Goal: Transaction & Acquisition: Purchase product/service

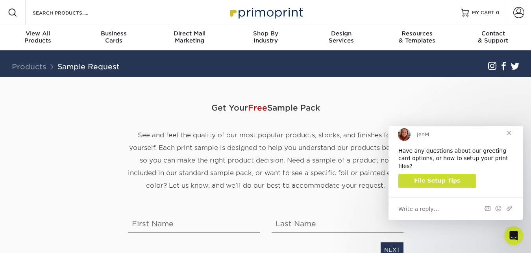
click at [512, 137] on span "Close" at bounding box center [509, 133] width 28 height 28
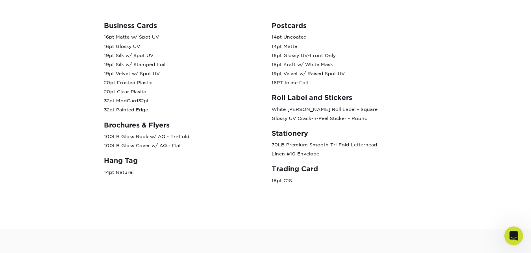
scroll to position [330, 0]
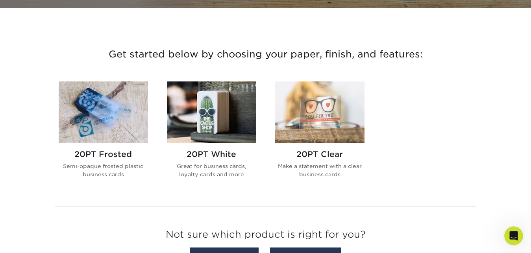
scroll to position [250, 0]
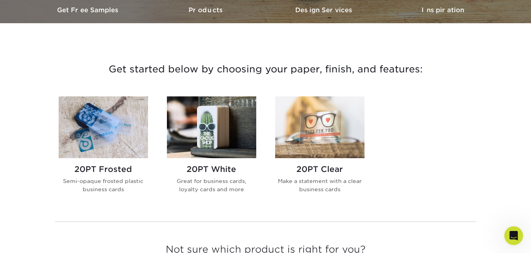
click at [215, 167] on h2 "20PT White" at bounding box center [211, 169] width 89 height 9
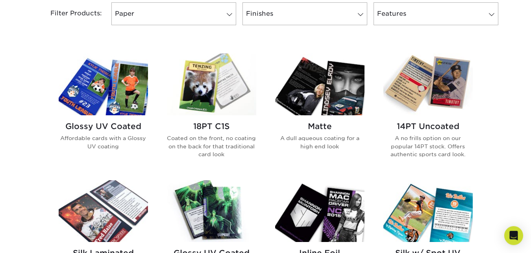
scroll to position [321, 0]
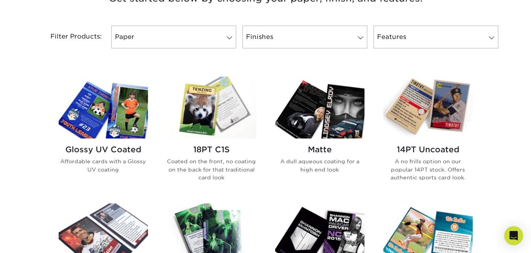
click at [429, 115] on img at bounding box center [428, 108] width 89 height 62
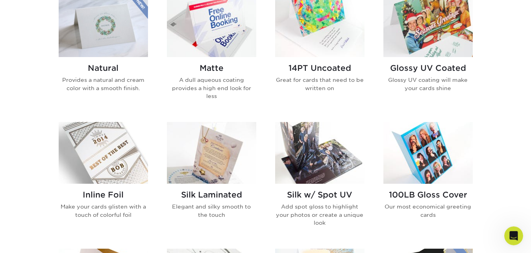
scroll to position [402, 0]
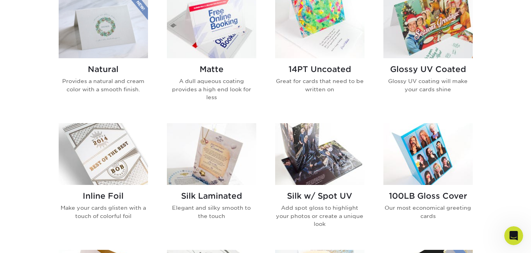
click at [428, 193] on h2 "100LB Gloss Cover" at bounding box center [428, 195] width 89 height 9
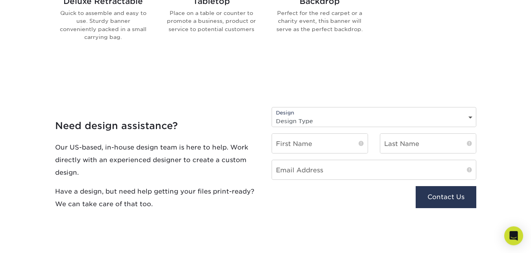
scroll to position [719, 0]
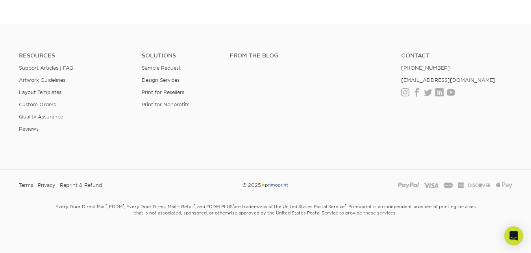
scroll to position [1540, 0]
click at [522, 59] on div "Resources Support Articles | FAQ Artwork Guidelines Layout Templates Custom Ord…" at bounding box center [265, 97] width 531 height 130
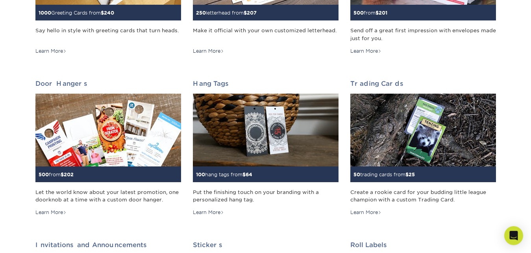
scroll to position [341, 0]
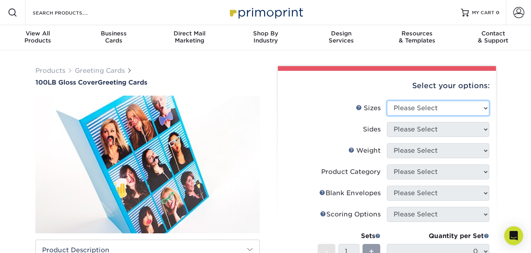
click at [406, 114] on select "Please Select 4.25" x 11" 5.5" x 8.5" 5.5" x 8.5" 6" x 9" 6" x 12" 6" x 12" 7" …" at bounding box center [438, 108] width 102 height 15
click at [387, 101] on select "Please Select 4.25" x 11" 5.5" x 8.5" 5.5" x 8.5" 6" x 9" 6" x 12" 6" x 12" 7" …" at bounding box center [438, 108] width 102 height 15
select select "4.25x11.00"
click option "4.25" x 11"" at bounding box center [0, 0] width 0 height 0
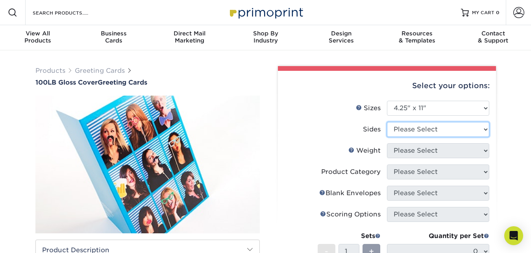
click at [387, 122] on select "Please Select Print Both Sides Print Front Only" at bounding box center [438, 129] width 102 height 15
select select "32d3c223-f82c-492b-b915-ba065a00862f"
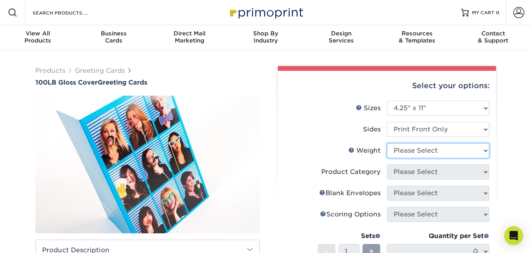
click at [387, 143] on select "Please Select 100LB" at bounding box center [438, 150] width 102 height 15
select select "100LB"
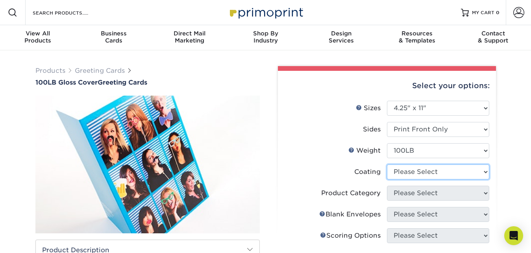
click at [387, 165] on select at bounding box center [438, 172] width 102 height 15
select select "3e7618de-abca-4bda-9f97-8b9129e913d8"
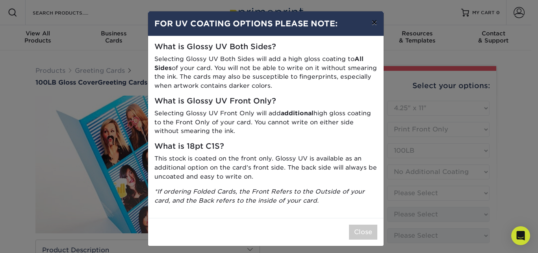
click at [369, 22] on button "×" at bounding box center [374, 22] width 18 height 22
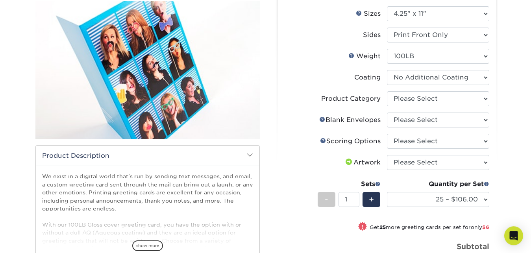
scroll to position [100, 0]
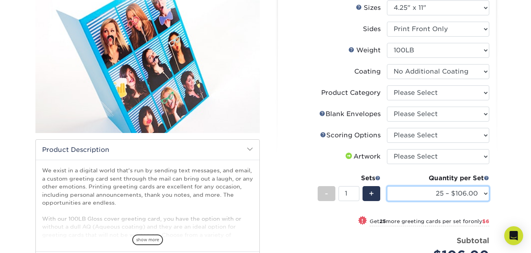
click at [387, 186] on select "25 – $106.00 50 – $112.00 75 – $129.00 100 – $160.00 250 – $177.00 500 – $195.0…" at bounding box center [438, 193] width 102 height 15
click option "50 – $112.00" at bounding box center [0, 0] width 0 height 0
click at [387, 186] on select "25 – $106.00 50 – $112.00 75 – $129.00 100 – $160.00 250 – $177.00 500 – $195.0…" at bounding box center [438, 193] width 102 height 15
select select "1000 – $215.00"
click option "1000 – $215.00" at bounding box center [0, 0] width 0 height 0
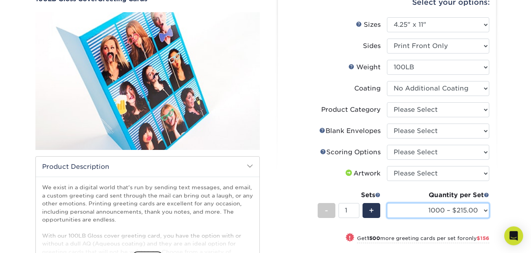
scroll to position [80, 0]
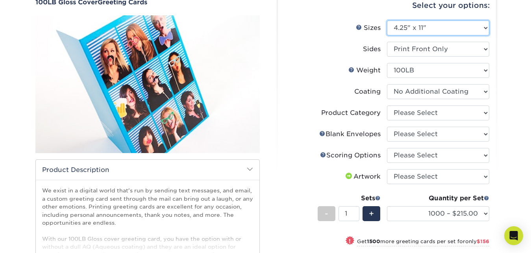
click at [387, 20] on select "Please Select 4.25" x 11" 5.5" x 8.5" 5.5" x 8.5" 6" x 9" 6" x 12" 6" x 12" 7" …" at bounding box center [438, 27] width 102 height 15
select select "5.50x8.50"
click option "5.5" x 8.5"" at bounding box center [0, 0] width 0 height 0
select select
select select "-1"
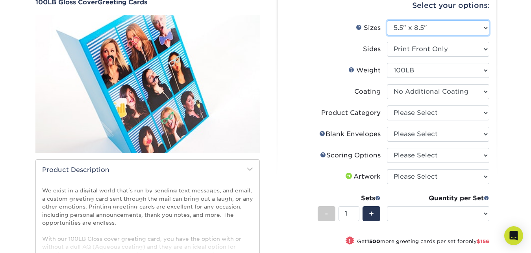
select select "-1"
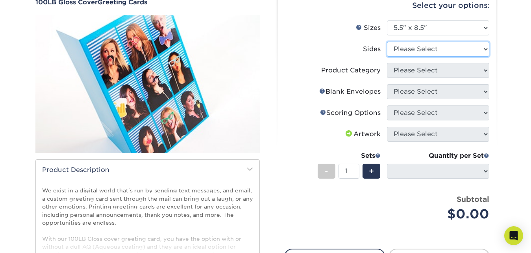
click at [387, 42] on select "Please Select Print Both Sides Print Front Only" at bounding box center [438, 49] width 102 height 15
select select "32d3c223-f82c-492b-b915-ba065a00862f"
select select
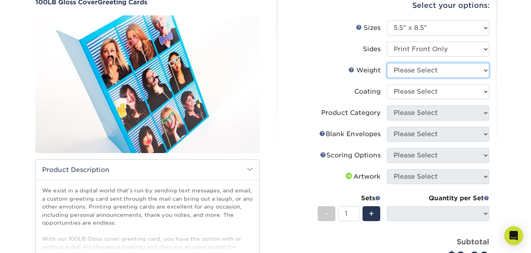
click at [387, 63] on select "Please Select 100LB" at bounding box center [438, 70] width 102 height 15
select select "100LB"
select select
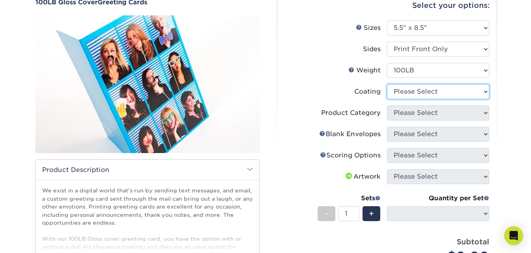
click at [387, 84] on select at bounding box center [438, 91] width 102 height 15
select select "3e7618de-abca-4bda-9f97-8b9129e913d8"
select select "-1"
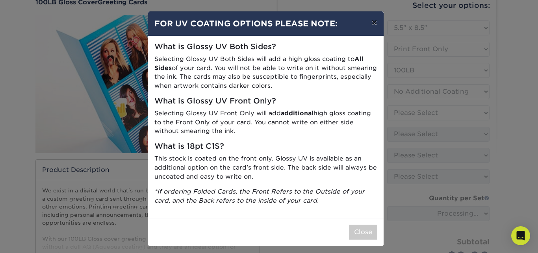
click at [372, 17] on button "×" at bounding box center [374, 22] width 18 height 22
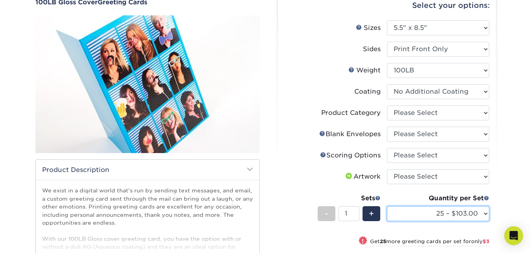
click at [387, 206] on select "25 – $103.00 50 – $106.00 75 – $112.00 100 – $118.00 250 – $135.00 500 – $189.0…" at bounding box center [438, 213] width 102 height 15
click at [423, 20] on div "Select your options:" at bounding box center [387, 6] width 206 height 30
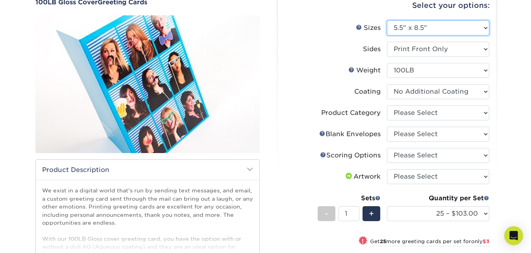
click at [387, 20] on select "Please Select 4.25" x 11" 5.5" x 8.5" 5.5" x 8.5" 6" x 9" 6" x 12" 6" x 12" 7" …" at bounding box center [438, 27] width 102 height 15
select select "6.00x9.00"
click option "6" x 9"" at bounding box center [0, 0] width 0 height 0
select select
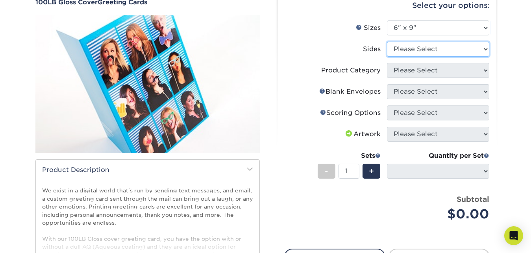
click at [387, 42] on select "Please Select Print Both Sides Print Front Only" at bounding box center [438, 49] width 102 height 15
select select "32d3c223-f82c-492b-b915-ba065a00862f"
select select
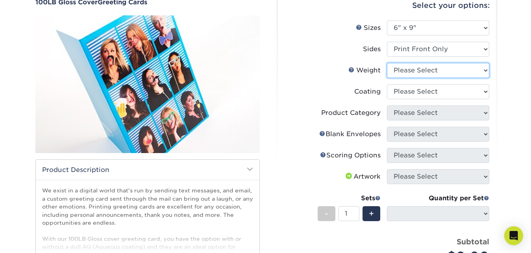
click at [387, 63] on select "Please Select 100LB" at bounding box center [438, 70] width 102 height 15
select select "100LB"
select select
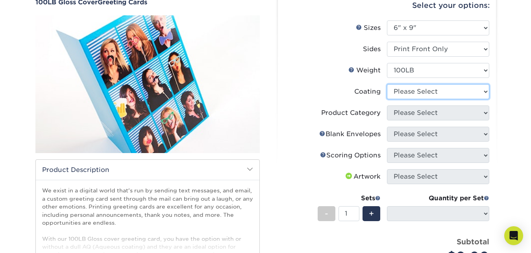
click at [387, 84] on select at bounding box center [438, 91] width 102 height 15
select select "3e7618de-abca-4bda-9f97-8b9129e913d8"
select select "-1"
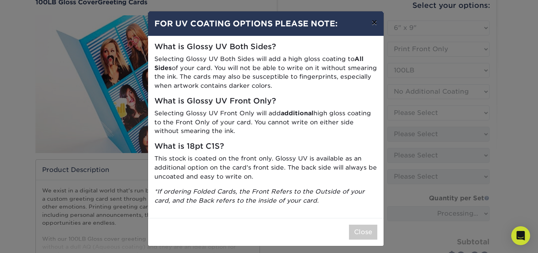
click at [371, 22] on button "×" at bounding box center [374, 22] width 18 height 22
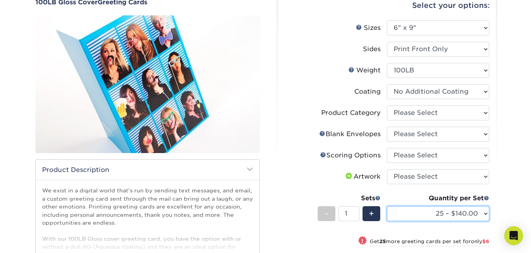
click at [387, 206] on select "25 – $140.00 50 – $146.00 75 – $149.00 100 – $155.00 250 – $163.00 500 – $215.0…" at bounding box center [438, 213] width 102 height 15
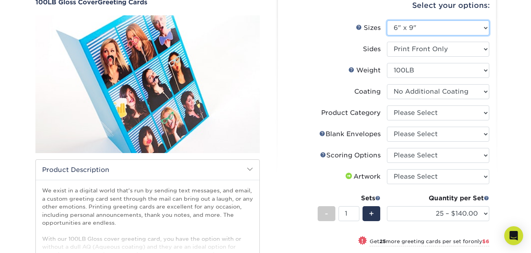
click at [387, 20] on select "Please Select 4.25" x 11" 5.5" x 8.5" 5.5" x 8.5" 6" x 9" 6" x 12" 6" x 12" 7" …" at bounding box center [438, 27] width 102 height 15
select select "6.00x12.00"
click option "6" x 12"" at bounding box center [0, 0] width 0 height 0
select select
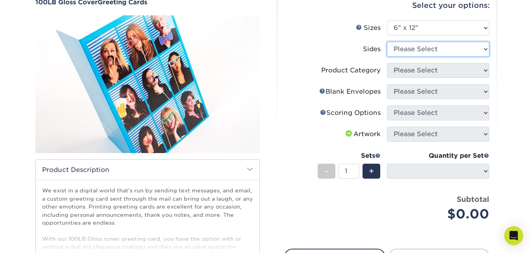
click at [387, 42] on select "Please Select Print Both Sides Print Front Only" at bounding box center [438, 49] width 102 height 15
select select "13abbda7-1d64-4f25-8bb2-c179b224825d"
select select
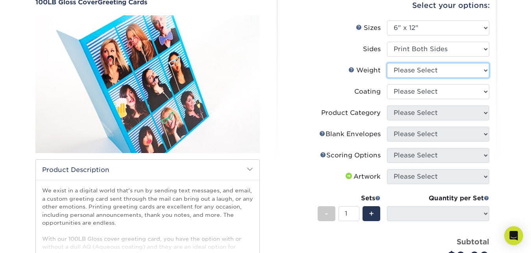
click at [387, 63] on select "Please Select 100LB" at bounding box center [438, 70] width 102 height 15
select select "100LB"
select select
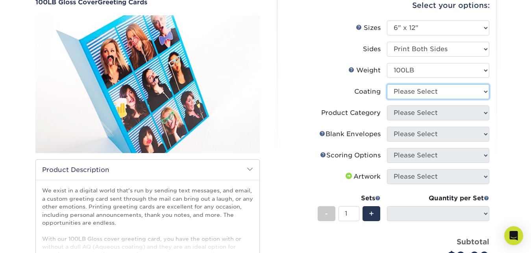
click at [387, 84] on select at bounding box center [438, 91] width 102 height 15
select select "3e7618de-abca-4bda-9f97-8b9129e913d8"
select select "-1"
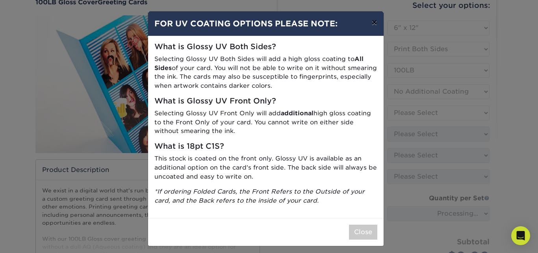
click at [371, 25] on button "×" at bounding box center [374, 22] width 18 height 22
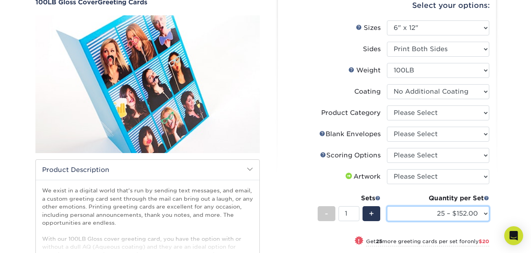
click at [387, 206] on select "25 – $152.00 50 – $172.00 75 – $197.00 100 – $220.00 250 – $297.00 500 – $323.0…" at bounding box center [438, 213] width 102 height 15
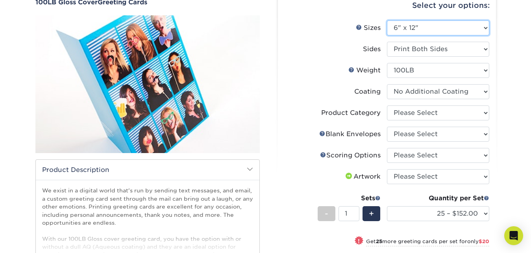
click at [387, 20] on select "Please Select 4.25" x 11" 5.5" x 8.5" 5.5" x 8.5" 6" x 9" 6" x 12" 6" x 12" 7" …" at bounding box center [438, 27] width 102 height 15
select select "8.50x11.00"
click option "8.5" x 11"" at bounding box center [0, 0] width 0 height 0
select select
select select "-1"
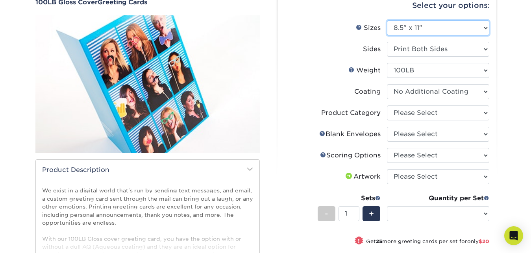
select select "-1"
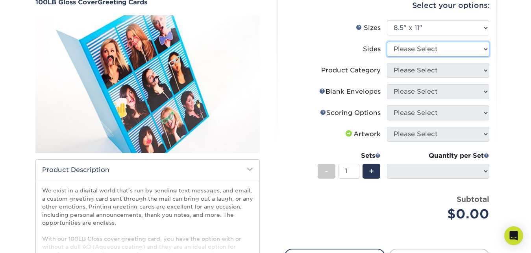
click at [387, 42] on select "Please Select Print Both Sides Print Front Only" at bounding box center [438, 49] width 102 height 15
select select "13abbda7-1d64-4f25-8bb2-c179b224825d"
select select
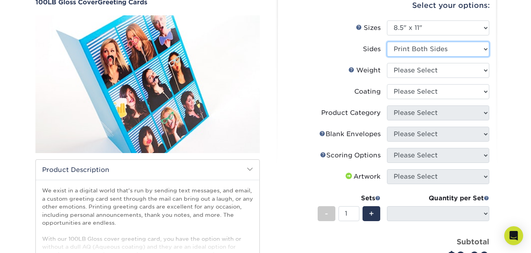
click at [387, 42] on select "Please Select Print Both Sides Print Front Only" at bounding box center [438, 49] width 102 height 15
select select "32d3c223-f82c-492b-b915-ba065a00862f"
select select
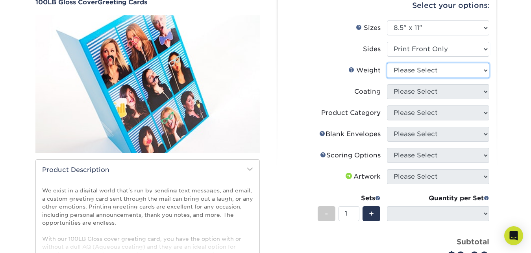
click at [387, 63] on select "Please Select 100LB" at bounding box center [438, 70] width 102 height 15
select select "100LB"
select select
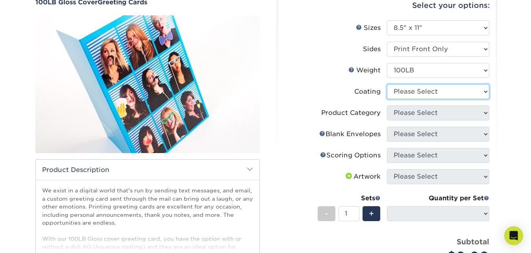
click at [387, 84] on select at bounding box center [438, 91] width 102 height 15
select select "3e7618de-abca-4bda-9f97-8b9129e913d8"
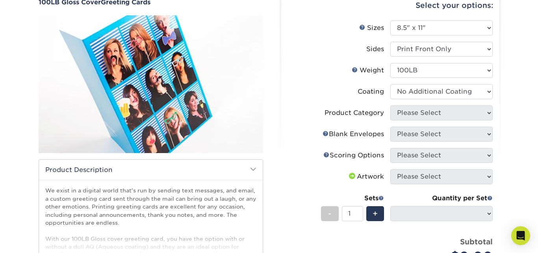
select select "-1"
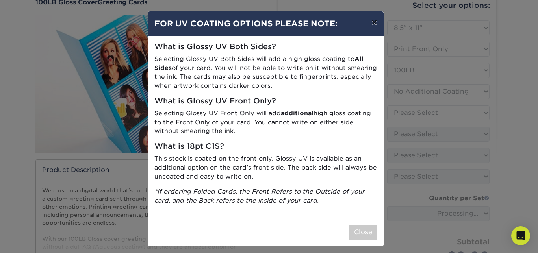
click at [368, 22] on button "×" at bounding box center [374, 22] width 18 height 22
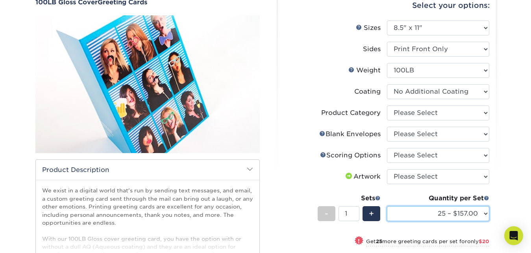
click at [387, 206] on select "25 – $157.00 50 – $177.00 75 – $206.00 100 – $229.00 250 – $300.00 500 – $306.0…" at bounding box center [438, 213] width 102 height 15
click at [326, 89] on label "Coating" at bounding box center [336, 91] width 102 height 15
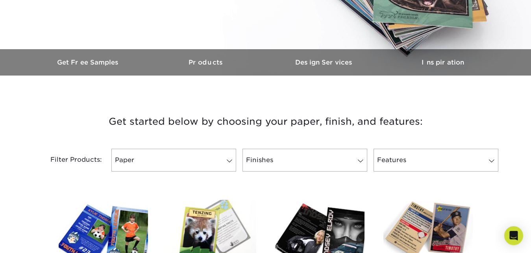
scroll to position [240, 0]
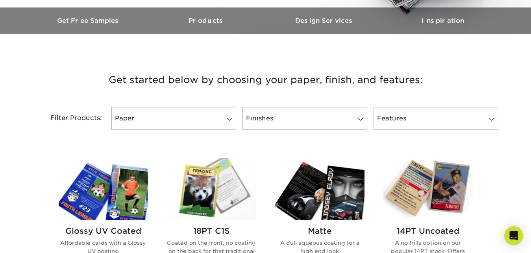
click at [82, 186] on img at bounding box center [103, 189] width 89 height 62
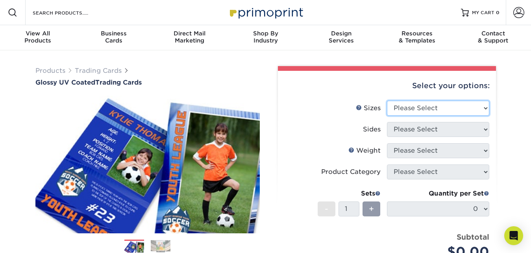
click at [387, 101] on select "Please Select 2.5" x 3.5"" at bounding box center [438, 108] width 102 height 15
select select "2.50x3.50"
click option "2.5" x 3.5"" at bounding box center [0, 0] width 0 height 0
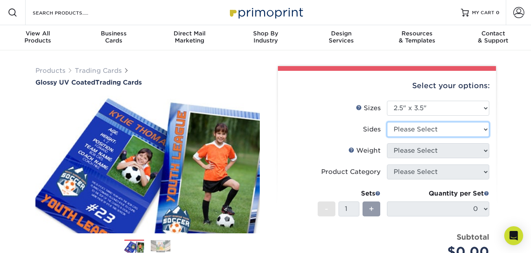
click at [387, 122] on select "Please Select Print Both Sides Print Front Only" at bounding box center [438, 129] width 102 height 15
select select "13abbda7-1d64-4f25-8bb2-c179b224825d"
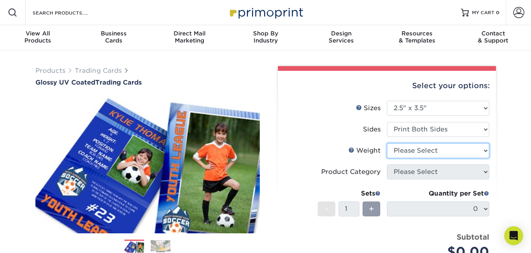
click at [387, 143] on select "Please Select 16PT 14PT 18PT C1S" at bounding box center [438, 150] width 102 height 15
select select "16PT"
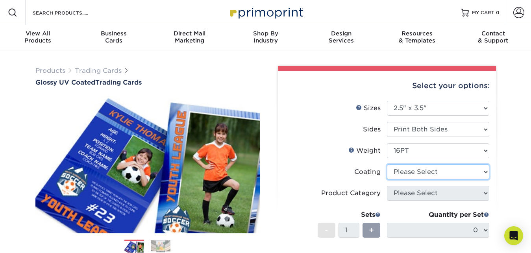
click at [387, 165] on select at bounding box center [438, 172] width 102 height 15
select select "ae367451-b2b8-45df-a344-0f05b6a12993"
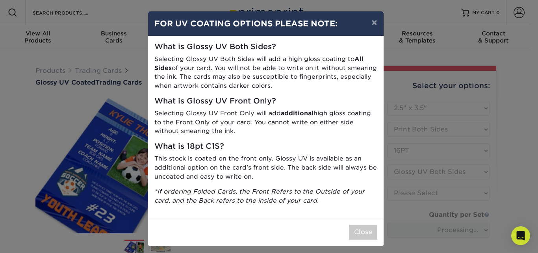
click at [408, 128] on div "× FOR UV COATING OPTIONS PLEASE NOTE: What is Glossy UV Both Sides? Selecting G…" at bounding box center [269, 126] width 538 height 253
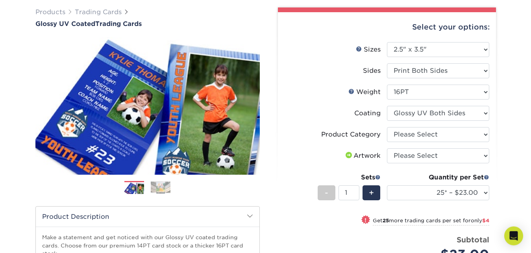
scroll to position [80, 0]
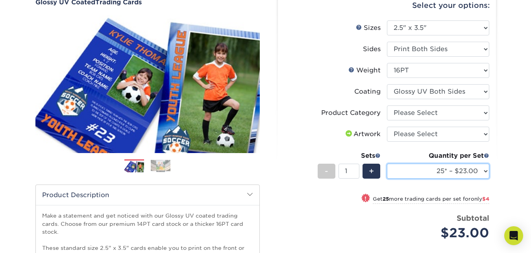
click at [387, 164] on select "25* – $23.00 50* – $27.00 75* – $33.00 100* – $37.00 250* – $47.00 500 – $58.00…" at bounding box center [438, 171] width 102 height 15
click option "100* – $37.00" at bounding box center [0, 0] width 0 height 0
click at [387, 164] on select "25* – $23.00 50* – $27.00 75* – $33.00 100* – $37.00 250* – $47.00 500 – $58.00…" at bounding box center [438, 171] width 102 height 15
select select "1000 – $71.00"
click option "1000 – $71.00" at bounding box center [0, 0] width 0 height 0
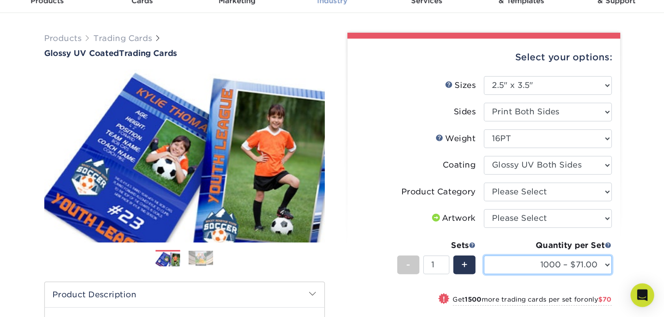
scroll to position [40, 0]
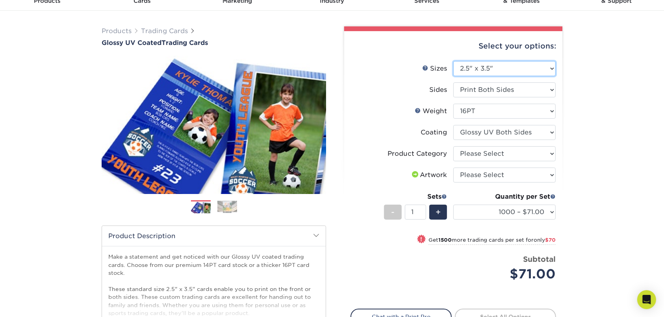
click at [453, 61] on select "Please Select 2.5" x 3.5"" at bounding box center [504, 68] width 102 height 15
click at [531, 140] on div "Products Trading Cards Glossy UV Coated Trading Cards Previous Next /" at bounding box center [332, 221] width 664 height 421
click at [453, 204] on select "25* – $23.00 50* – $27.00 75* – $33.00 100* – $37.00 250* – $47.00 500 – $58.00…" at bounding box center [504, 211] width 102 height 15
click at [531, 145] on div "Products Trading Cards Glossy UV Coated Trading Cards Previous Next /" at bounding box center [332, 221] width 664 height 421
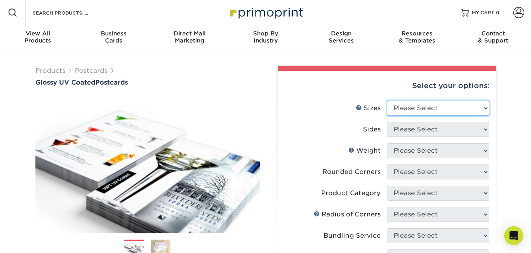
click at [387, 101] on select "Please Select 1.5" x 7" 2" x 4" 2" x 6" 2" x 7" 2" x 8" 2.12" x 5.5" 2.12" x 5.…" at bounding box center [438, 108] width 102 height 15
select select "4.00x6.00"
click option "4" x 6"" at bounding box center [0, 0] width 0 height 0
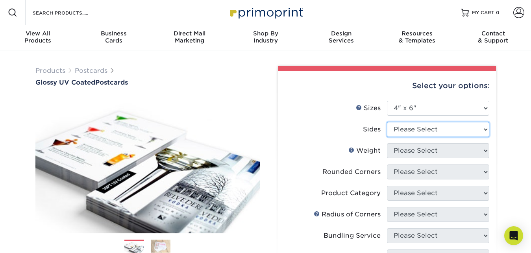
click at [387, 122] on select "Please Select Print Both Sides Print Front Only" at bounding box center [438, 129] width 102 height 15
select select "32d3c223-f82c-492b-b915-ba065a00862f"
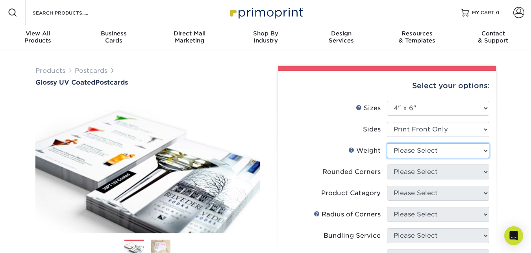
click at [387, 143] on select "Please Select 14PT 16PT 18PT C1S" at bounding box center [438, 150] width 102 height 15
select select "14PT"
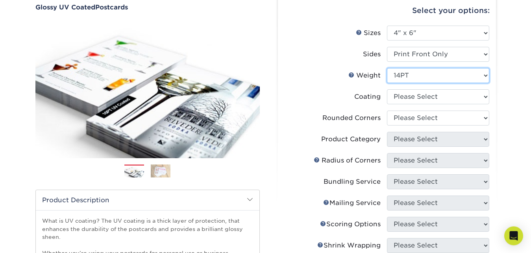
scroll to position [80, 0]
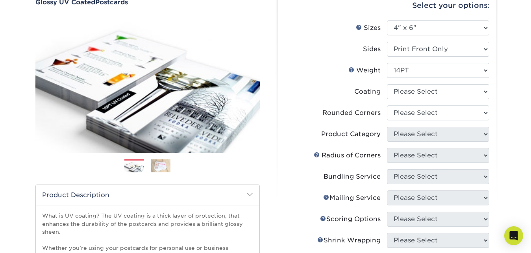
click at [157, 160] on img at bounding box center [161, 166] width 20 height 14
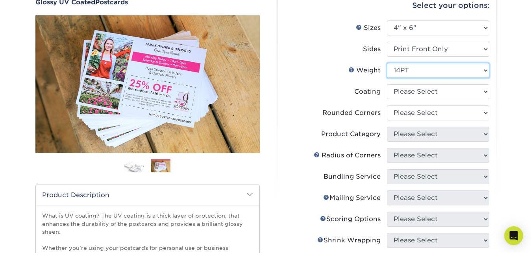
click at [387, 63] on select "Please Select 14PT 16PT 18PT C1S" at bounding box center [438, 70] width 102 height 15
click at [506, 74] on div "Products Postcards Glossy UV Coated Postcards Previous Next show more 25" at bounding box center [265, 211] width 531 height 483
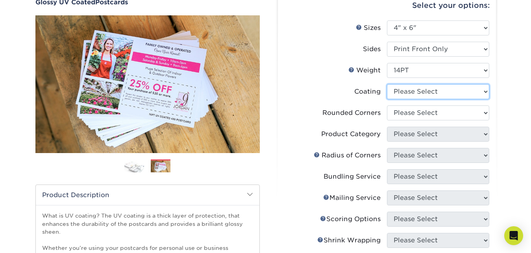
select select "1e8116af-acfc-44b1-83dc-8181aa338834"
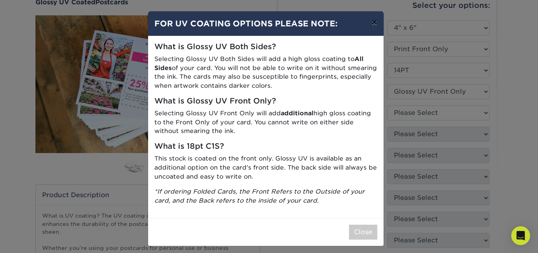
click at [372, 21] on button "×" at bounding box center [374, 22] width 18 height 22
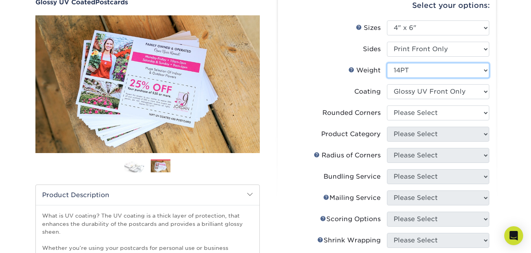
click at [387, 63] on select "Please Select 14PT 16PT 18PT C1S" at bounding box center [438, 70] width 102 height 15
select select "18PTC1S"
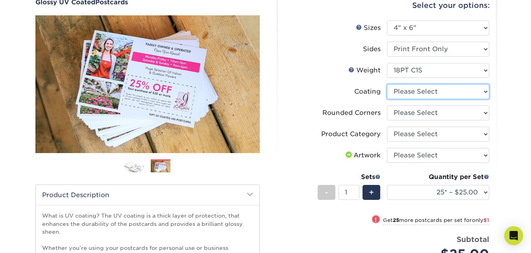
click at [387, 84] on select at bounding box center [438, 91] width 102 height 15
select select "1e8116af-acfc-44b1-83dc-8181aa338834"
select select "-1"
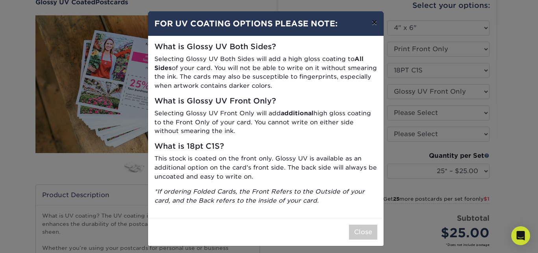
click at [369, 26] on button "×" at bounding box center [374, 22] width 18 height 22
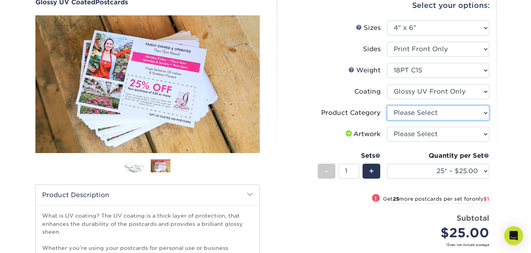
click at [387, 106] on select "Please Select Postcards" at bounding box center [438, 113] width 102 height 15
select select "9b7272e0-d6c8-4c3c-8e97-d3a1bcdab858"
click option "Postcards" at bounding box center [0, 0] width 0 height 0
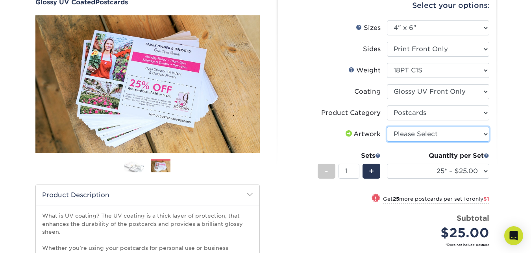
click at [387, 127] on select "Please Select I will upload files I need a design - $150" at bounding box center [438, 134] width 102 height 15
click at [529, 130] on div "Products Postcards Glossy UV Coated Postcards Previous Next show more 25" at bounding box center [265, 175] width 531 height 411
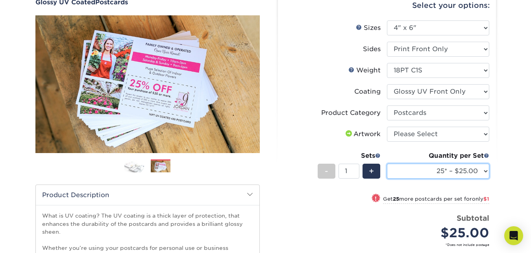
click at [387, 164] on select "25* – $25.00 50* – $26.00 75* – $28.00 100* – $30.00 250* – $48.00 500 – $90.00…" at bounding box center [438, 171] width 102 height 15
select select "1000 – $93.00"
click option "1000 – $93.00" at bounding box center [0, 0] width 0 height 0
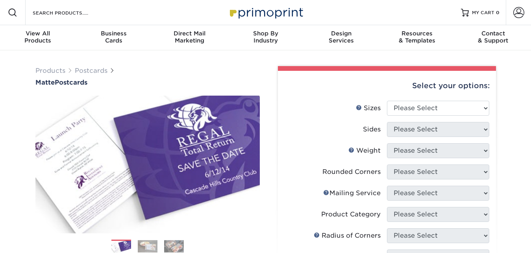
click at [150, 243] on img at bounding box center [148, 246] width 20 height 12
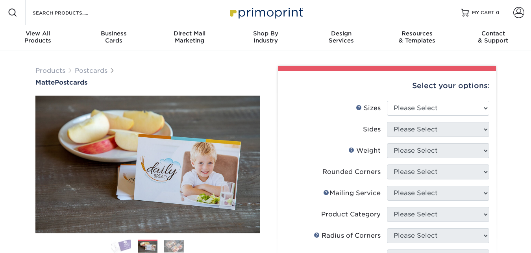
click at [169, 243] on img at bounding box center [174, 246] width 20 height 12
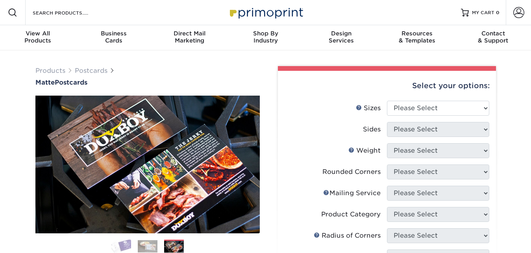
click at [132, 243] on ol at bounding box center [147, 249] width 224 height 19
click at [387, 101] on select "Please Select 1.5" x 7" 2" x 4" 2" x 6" 2" x 7" 2" x 8" 2.12" x 5.5" 2.125" x 5…" at bounding box center [438, 108] width 102 height 15
select select "4.00x6.00"
click option "4" x 6"" at bounding box center [0, 0] width 0 height 0
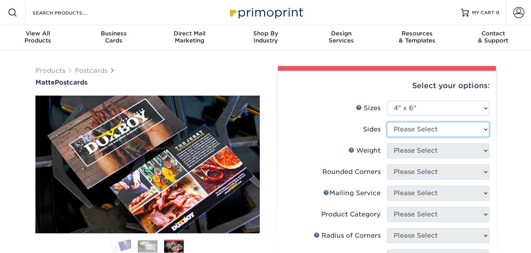
click at [387, 122] on select "Please Select Print Both Sides Print Front Only" at bounding box center [438, 129] width 102 height 15
select select "32d3c223-f82c-492b-b915-ba065a00862f"
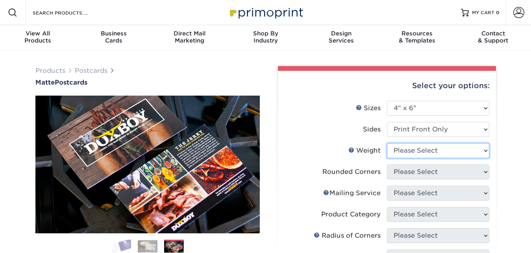
click at [387, 143] on select "Please Select 16PT 14PT" at bounding box center [438, 150] width 102 height 15
select select "16PT"
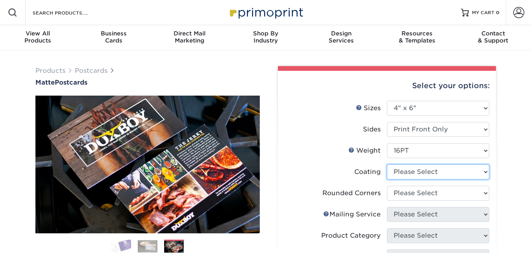
click at [387, 165] on select at bounding box center [438, 172] width 102 height 15
select select "121bb7b5-3b4d-429f-bd8d-bbf80e953313"
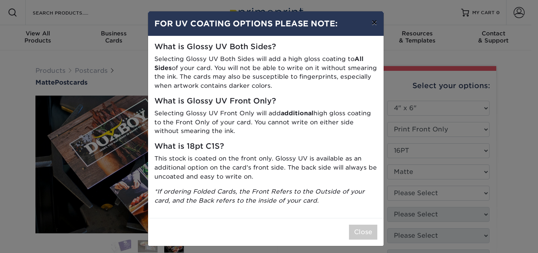
click at [369, 25] on button "×" at bounding box center [374, 22] width 18 height 22
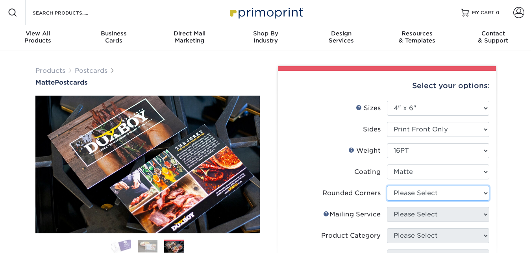
click at [387, 186] on select "Please Select Yes - Round 4 Corners No" at bounding box center [438, 193] width 102 height 15
select select "0"
click option "No" at bounding box center [0, 0] width 0 height 0
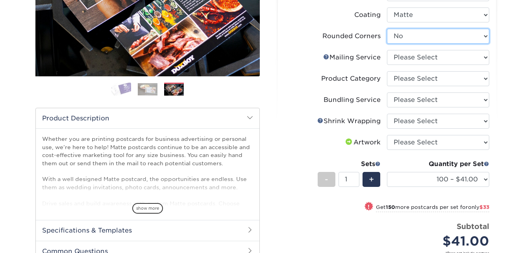
scroll to position [161, 0]
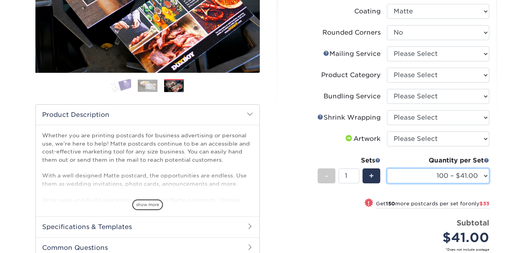
click at [387, 169] on select "100 – $41.00 250 – $74.00 500 – $88.00 1000 – $99.00 2500 – $205.00 5000 – $304…" at bounding box center [438, 176] width 102 height 15
select select "1000 – $99.00"
click option "1000 – $99.00" at bounding box center [0, 0] width 0 height 0
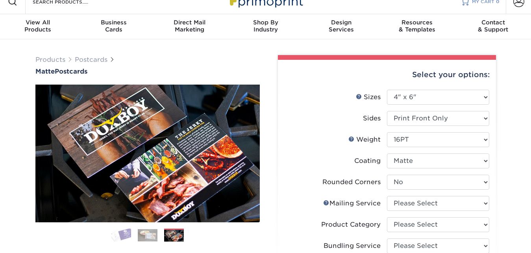
scroll to position [0, 0]
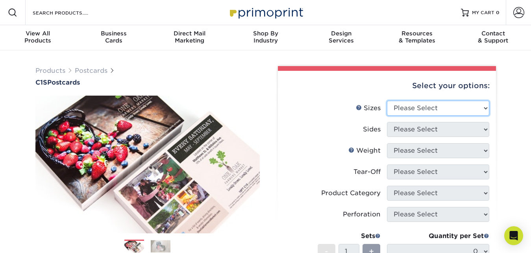
click at [387, 101] on select "Please Select 2" x 6" 2" x 8" 2.12" x 5.5" 2.75" x 4.25" 2.75" x 8.5" 3" x 3" 3…" at bounding box center [438, 108] width 102 height 15
select select "4.00x6.00"
click option "4" x 6"" at bounding box center [0, 0] width 0 height 0
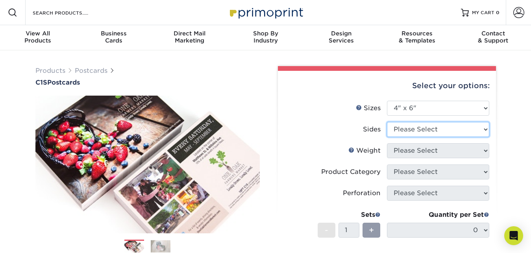
click at [387, 122] on select "Please Select Print Both Sides Print Front Only" at bounding box center [438, 129] width 102 height 15
select select "32d3c223-f82c-492b-b915-ba065a00862f"
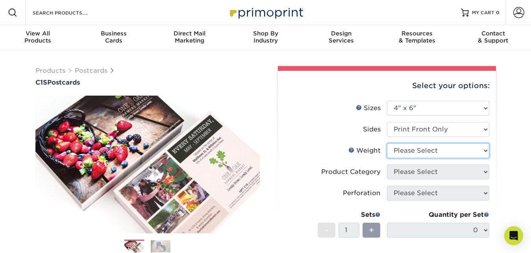
click at [387, 143] on select "Please Select 18PT C1S" at bounding box center [438, 150] width 102 height 15
select select "18PTC1S"
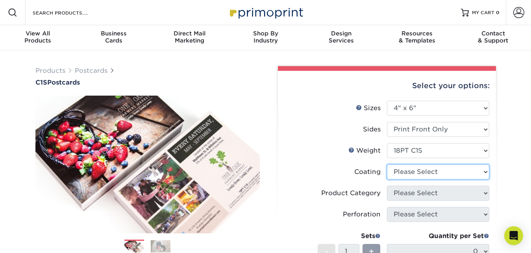
click at [387, 165] on select at bounding box center [438, 172] width 102 height 15
select select "1e8116af-acfc-44b1-83dc-8181aa338834"
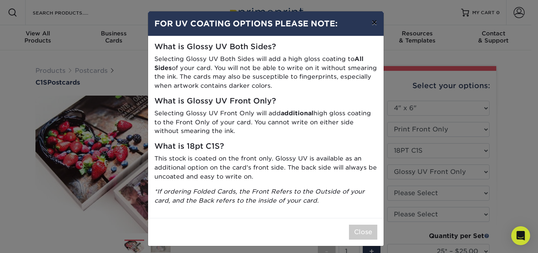
click at [369, 22] on button "×" at bounding box center [374, 22] width 18 height 22
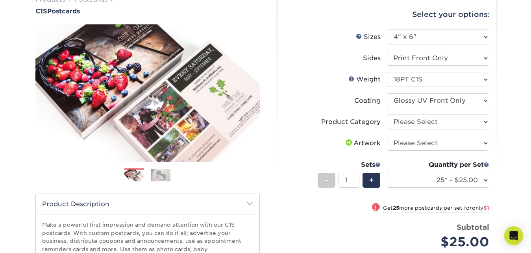
scroll to position [80, 0]
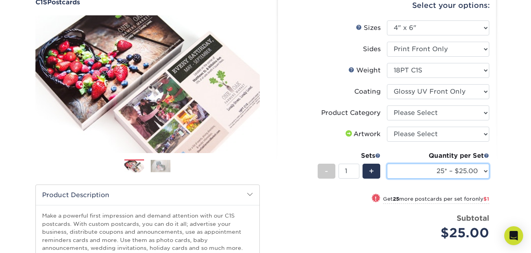
click at [387, 164] on select "25* – $25.00 50* – $26.00 75* – $28.00 100* – $30.00 250* – $48.00 500 – $90.00…" at bounding box center [438, 171] width 102 height 15
select select "1000 – $93.00"
click option "1000 – $93.00" at bounding box center [0, 0] width 0 height 0
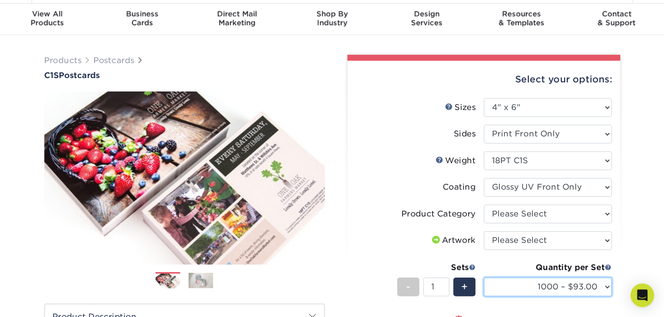
scroll to position [0, 0]
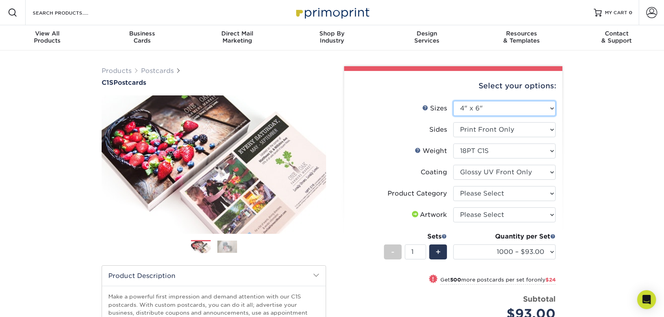
click at [453, 101] on select "Please Select 2" x 6" 2" x 8" 2.12" x 5.5" 2.75" x 4.25" 2.75" x 8.5" 3" x 3" 3…" at bounding box center [504, 108] width 102 height 15
click at [531, 128] on div "Products Postcards C1S Postcards Previous" at bounding box center [332, 260] width 664 height 421
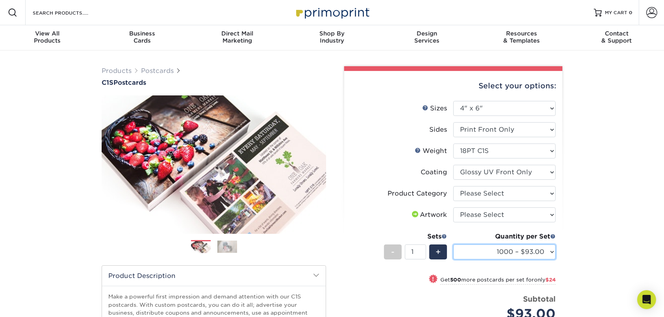
click at [453, 244] on select "25* – $25.00 50* – $26.00 75* – $28.00 100* – $30.00 250* – $48.00 500 – $90.00…" at bounding box center [504, 251] width 102 height 15
click at [531, 163] on div "Products Postcards C1S Postcards Previous" at bounding box center [332, 260] width 664 height 421
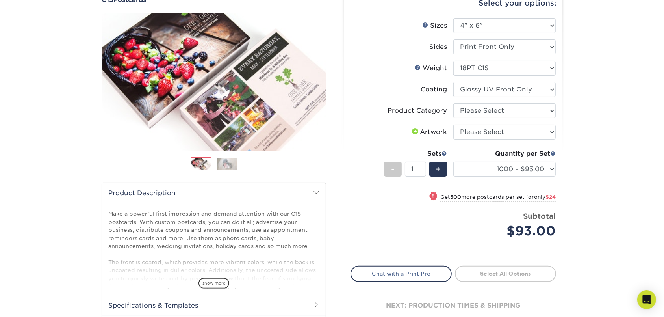
scroll to position [34, 0]
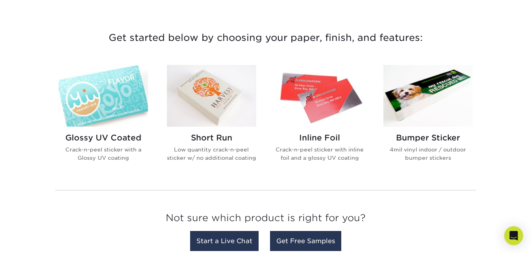
scroll to position [280, 0]
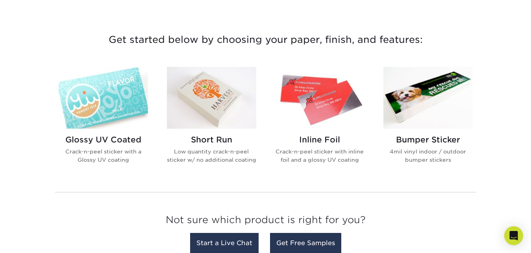
click at [219, 138] on h2 "Short Run" at bounding box center [211, 139] width 89 height 9
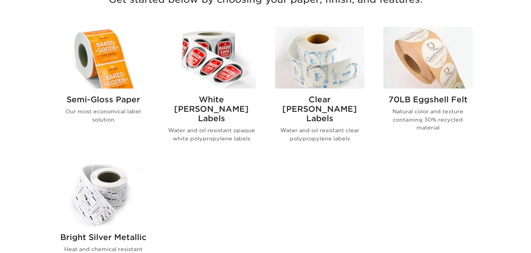
scroll to position [340, 0]
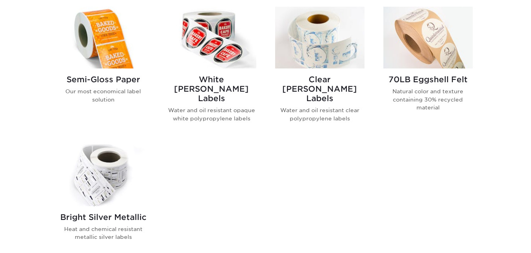
click at [116, 57] on img at bounding box center [103, 38] width 89 height 62
click at [217, 79] on h2 "White BOPP Labels" at bounding box center [211, 89] width 89 height 28
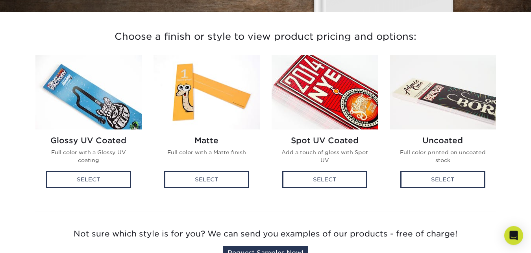
scroll to position [180, 0]
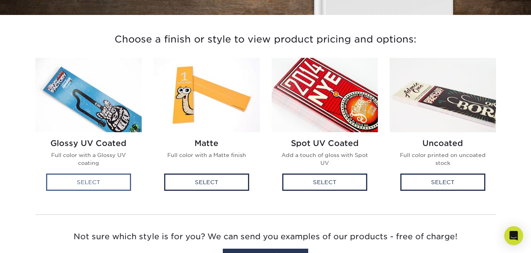
click at [83, 180] on div "Select" at bounding box center [88, 182] width 85 height 17
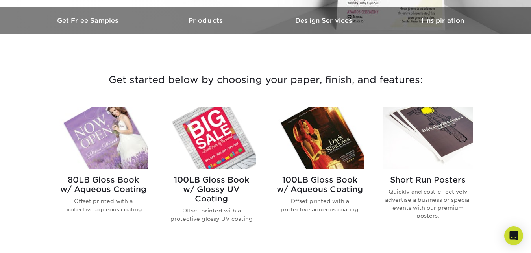
scroll to position [480, 0]
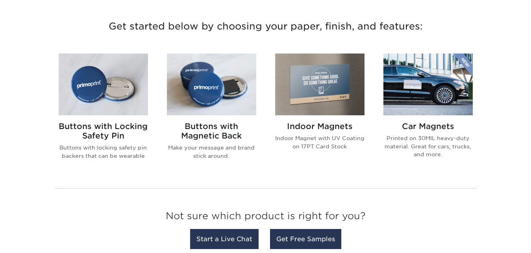
scroll to position [302, 0]
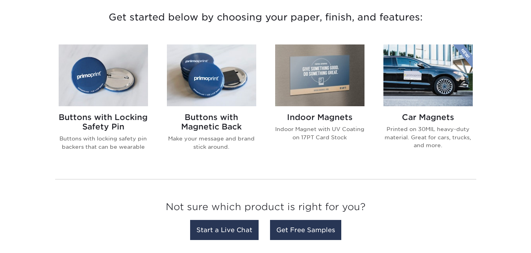
click at [314, 80] on img at bounding box center [319, 75] width 89 height 62
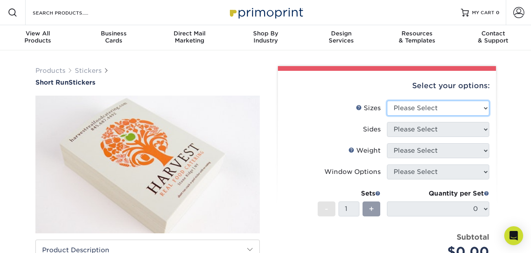
click at [387, 101] on select "Please Select 1.5" x 3.5" 1.75" x 3.5" 2" x 2" 2" x 3" 2" x 3.5" 2" x 4" 2" x 8…" at bounding box center [438, 108] width 102 height 15
select select "1.50x3.50"
click option "1.5" x 3.5"" at bounding box center [0, 0] width 0 height 0
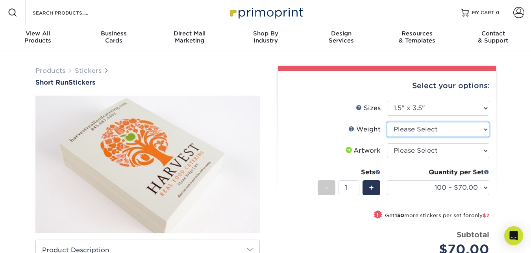
click at [387, 122] on select "Please Select Crack and Peel" at bounding box center [438, 129] width 102 height 15
select select "Crack and Peel"
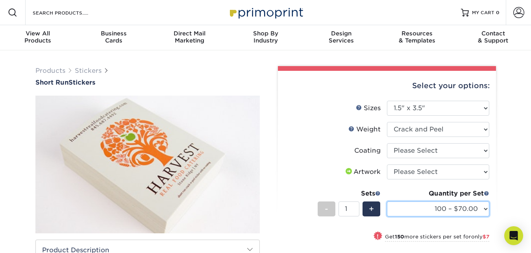
click at [387, 202] on select "100 – $70.00 250 – $77.00 500 – $83.00" at bounding box center [438, 209] width 102 height 15
select select "500 – $83.00"
click option "500 – $83.00" at bounding box center [0, 0] width 0 height 0
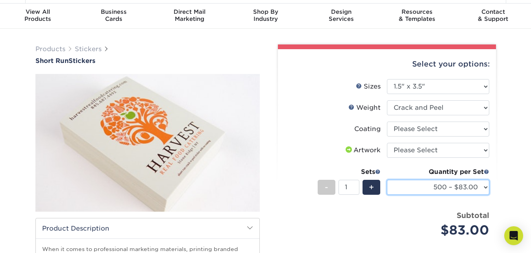
scroll to position [20, 0]
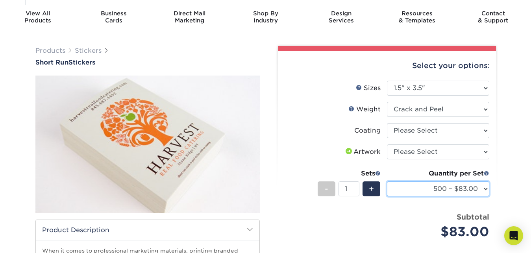
click at [387, 182] on select "100 – $70.00 250 – $77.00 500 – $83.00" at bounding box center [438, 189] width 102 height 15
click at [426, 192] on select "100 – $70.00 250 – $77.00 500 – $83.00" at bounding box center [438, 189] width 102 height 15
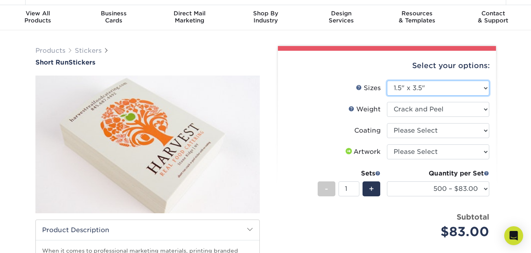
click at [387, 81] on select "Please Select 1.5" x 3.5" 1.75" x 3.5" 2" x 2" 2" x 3" 2" x 3.5" 2" x 4" 2" x 8…" at bounding box center [438, 88] width 102 height 15
select select "1.75x3.50"
click option "1.75" x 3.5"" at bounding box center [0, 0] width 0 height 0
select select "-1"
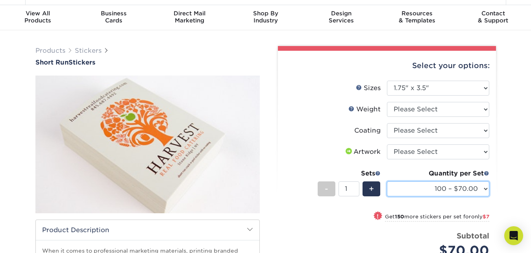
click at [387, 182] on select "100 – $70.00 250 – $77.00 500 – $83.00" at bounding box center [438, 189] width 102 height 15
click at [410, 96] on li "Sizes Help Sizes Please Select 1.5" x 3.5" 1.75" x 3.5" 2" x 2" 2" x 3" 2" x 3.…" at bounding box center [387, 91] width 205 height 21
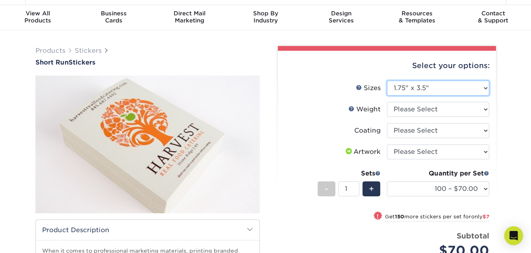
click at [387, 81] on select "Please Select 1.5" x 3.5" 1.75" x 3.5" 2" x 2" 2" x 3" 2" x 3.5" 2" x 4" 2" x 8…" at bounding box center [438, 88] width 102 height 15
select select "2.00x2.00"
click option "2" x 2"" at bounding box center [0, 0] width 0 height 0
select select "-1"
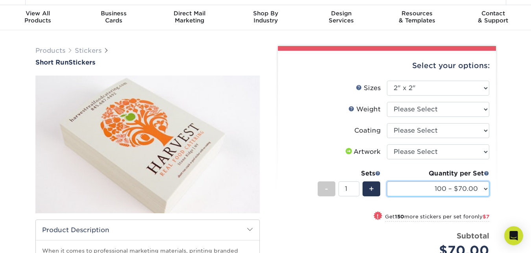
click at [387, 182] on select "100 – $70.00 250 – $77.00 500 – $83.00" at bounding box center [438, 189] width 102 height 15
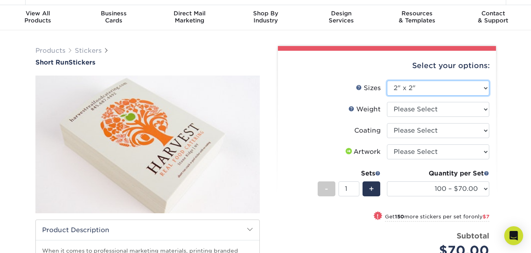
select select "2.00x3.00"
click option "2" x 3"" at bounding box center [0, 0] width 0 height 0
select select "-1"
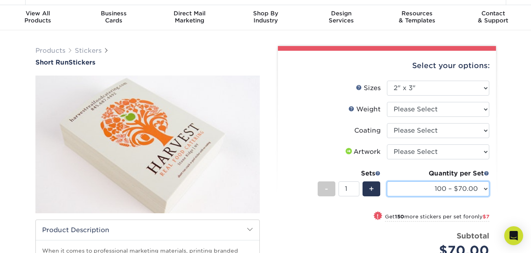
click at [387, 182] on select "100 – $70.00 250 – $77.00 500 – $83.00" at bounding box center [438, 189] width 102 height 15
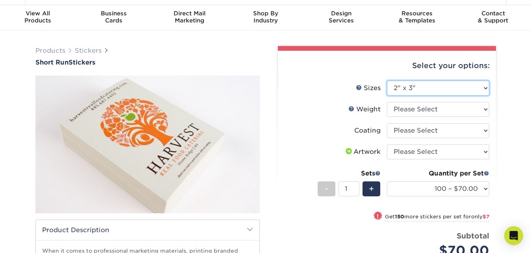
click at [387, 81] on select "Please Select 1.5" x 3.5" 1.75" x 3.5" 2" x 2" 2" x 3" 2" x 3.5" 2" x 4" 2" x 8…" at bounding box center [438, 88] width 102 height 15
select select "2.00x3.50"
click option "2" x 3.5"" at bounding box center [0, 0] width 0 height 0
select select "-1"
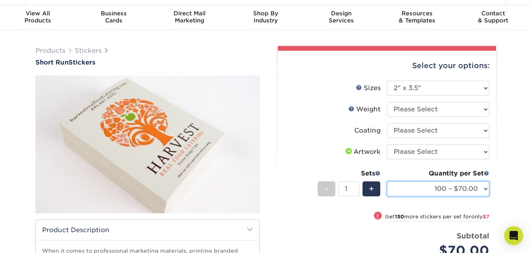
click at [387, 182] on select "100 – $70.00 250 – $77.00 500 – $83.00" at bounding box center [438, 189] width 102 height 15
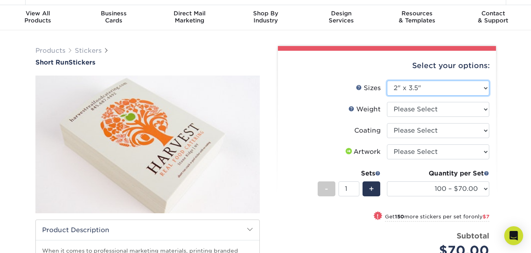
click at [387, 81] on select "Please Select 1.5" x 3.5" 1.75" x 3.5" 2" x 2" 2" x 3" 2" x 3.5" 2" x 4" 2" x 8…" at bounding box center [438, 88] width 102 height 15
select select "2.00x4.00"
click option "2" x 4"" at bounding box center [0, 0] width 0 height 0
select select "-1"
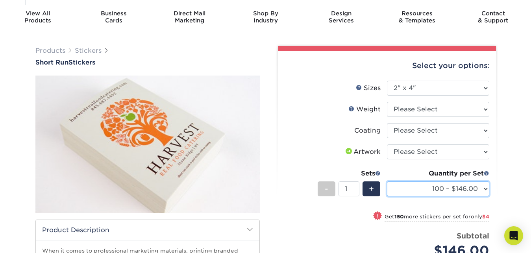
click at [387, 182] on select "100 – $146.00 250 – $150.00 500 – $153.00" at bounding box center [438, 189] width 102 height 15
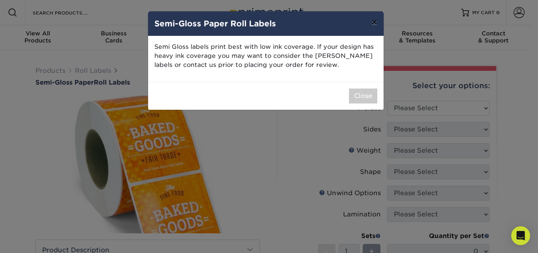
click at [376, 20] on button "×" at bounding box center [374, 22] width 18 height 22
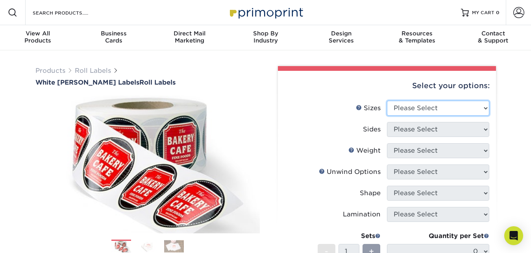
click at [387, 101] on select "Please Select 1" x 1" 1" x 2" 1" x 2.5" 1" x 3" 1.5" x 1.5" 1.5" x 2.5" 1.5" x …" at bounding box center [438, 108] width 102 height 15
select select "2.00x2.00"
click option "2" x 2"" at bounding box center [0, 0] width 0 height 0
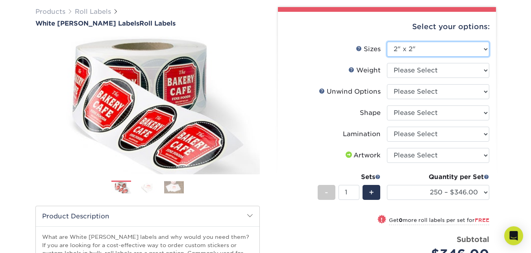
scroll to position [60, 0]
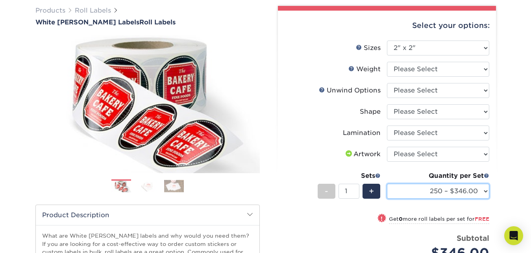
click at [387, 184] on select "250 – $346.00 250 – $346.00 500 – $402.00 500 – $402.00 1000 – $434.00 1000 – $…" at bounding box center [438, 191] width 102 height 15
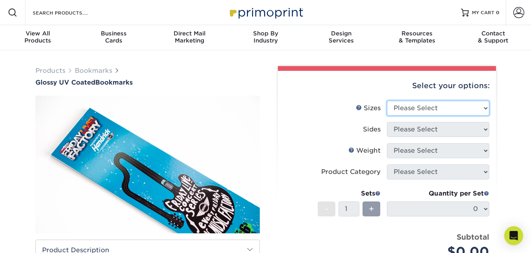
click at [387, 101] on select "Please Select 1.5" x 7" 2" x 8"" at bounding box center [438, 108] width 102 height 15
select select "1.50x7.00"
click option "1.5" x 7"" at bounding box center [0, 0] width 0 height 0
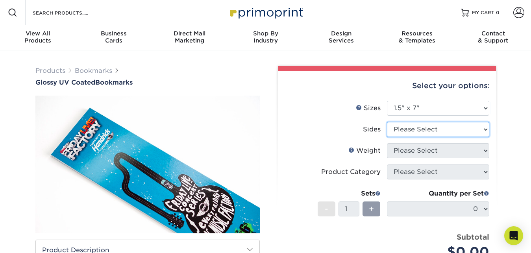
click at [387, 122] on select "Please Select Print Both Sides Print Front Only" at bounding box center [438, 129] width 102 height 15
select select "32d3c223-f82c-492b-b915-ba065a00862f"
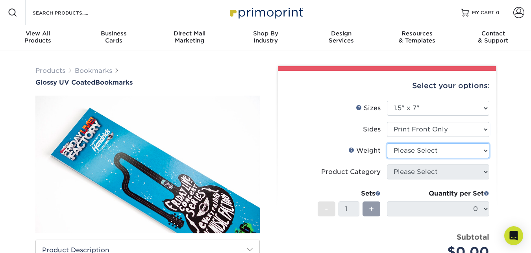
click at [387, 143] on select "Please Select 16PT 14PT" at bounding box center [438, 150] width 102 height 15
select select "14PT"
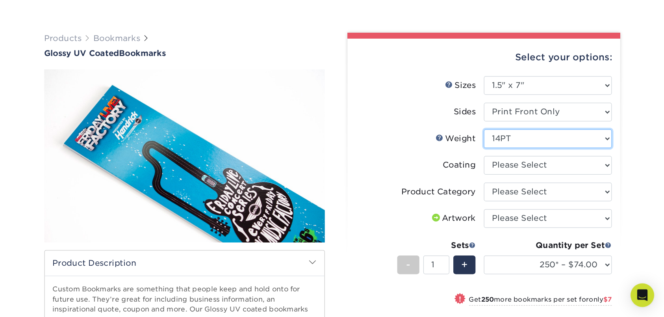
scroll to position [60, 0]
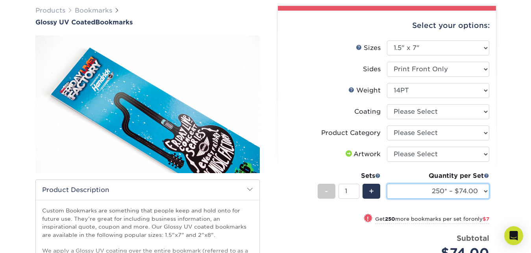
click at [387, 184] on select "250* – $74.00 500 – $81.00 1000 – $94.00 2500 – $149.00 5000 – $229.00 10000 – …" at bounding box center [438, 191] width 102 height 15
select select "1000 – $94.00"
click option "1000 – $94.00" at bounding box center [0, 0] width 0 height 0
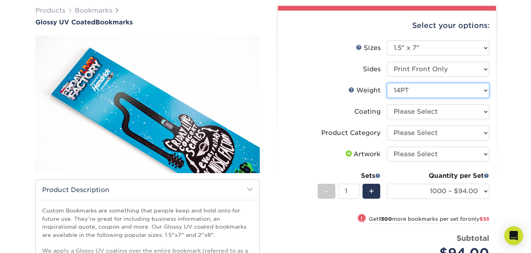
click at [387, 83] on select "Please Select 16PT 14PT" at bounding box center [438, 90] width 102 height 15
select select "16PT"
select select
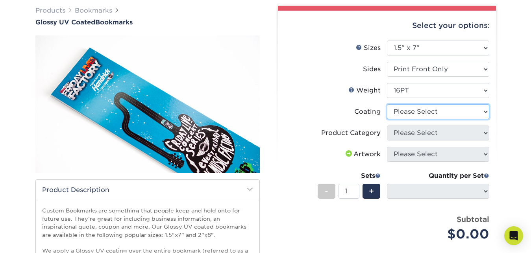
click at [387, 104] on select at bounding box center [438, 111] width 102 height 15
select select "1e8116af-acfc-44b1-83dc-8181aa338834"
select select "-1"
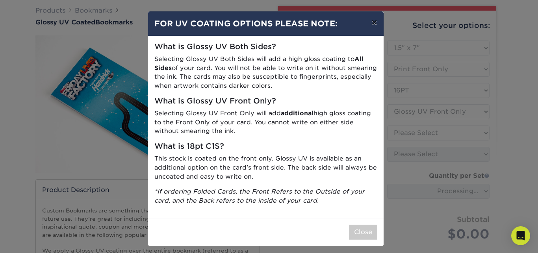
click at [367, 24] on button "×" at bounding box center [374, 22] width 18 height 22
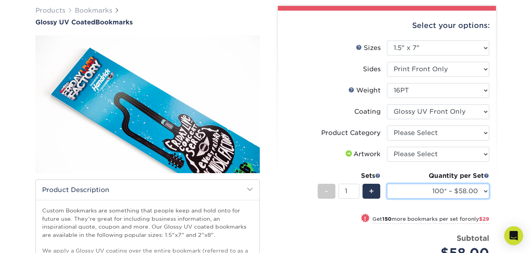
click at [387, 184] on select "100* – $58.00 250* – $87.00 500 – $96.00 1000 – $110.00 2500 – $176.00 5000 – $…" at bounding box center [438, 191] width 102 height 15
click at [521, 158] on div "Products Bookmarks Glossy UV Coated Bookmarks" at bounding box center [265, 192] width 531 height 405
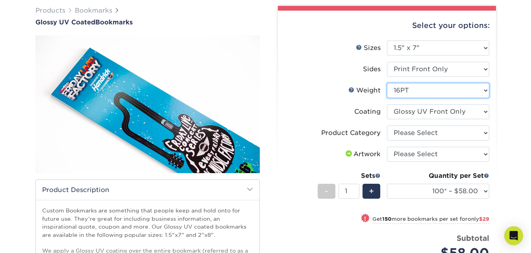
click at [387, 83] on select "Please Select 16PT 14PT" at bounding box center [438, 90] width 102 height 15
select select "14PT"
select select "-1"
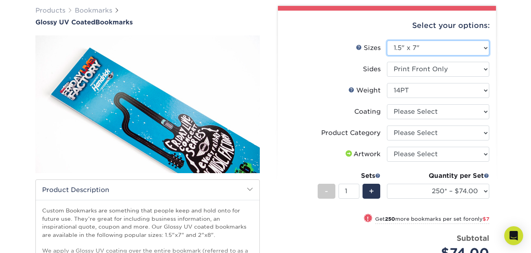
click at [387, 41] on select "Please Select 1.5" x 7" 2" x 8"" at bounding box center [438, 48] width 102 height 15
select select "2.00x8.00"
click option "2" x 8"" at bounding box center [0, 0] width 0 height 0
select select
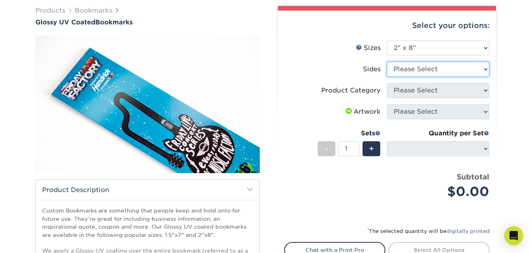
click at [387, 62] on select "Please Select Print Both Sides Print Front Only" at bounding box center [438, 69] width 102 height 15
select select "32d3c223-f82c-492b-b915-ba065a00862f"
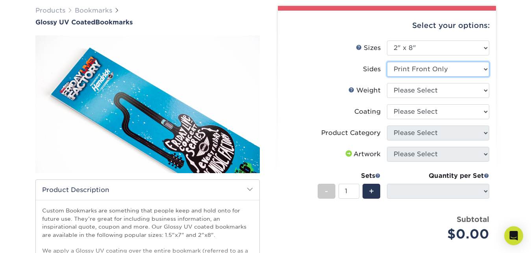
select select
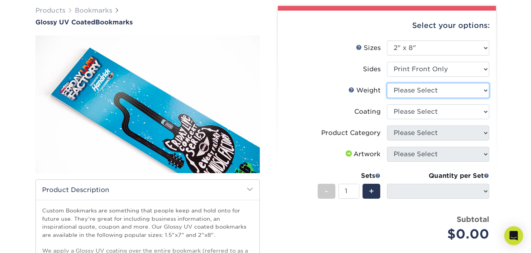
click at [387, 83] on select "Please Select 16PT 14PT" at bounding box center [438, 90] width 102 height 15
select select "14PT"
select select
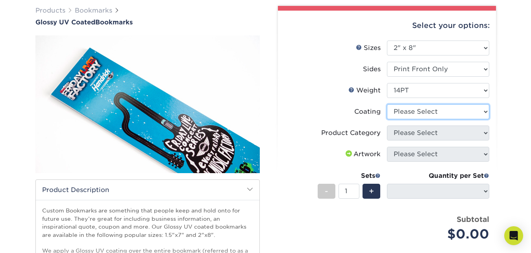
click at [387, 104] on select at bounding box center [438, 111] width 102 height 15
select select "1e8116af-acfc-44b1-83dc-8181aa338834"
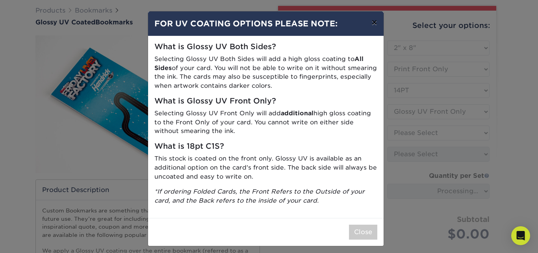
click at [372, 24] on button "×" at bounding box center [374, 22] width 18 height 22
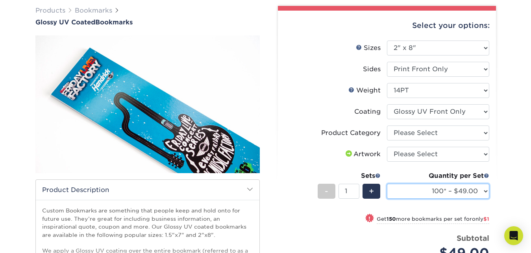
click at [387, 184] on select "100* – $49.00 250* – $50.00 500 – $55.00 1000 – $65.00 2500 – $104.00 5000 – $1…" at bounding box center [438, 191] width 102 height 15
select select "1000 – $65.00"
click option "1000 – $65.00" at bounding box center [0, 0] width 0 height 0
click at [387, 184] on select "100* – $49.00 250* – $50.00 500 – $55.00 1000 – $65.00 2500 – $104.00 5000 – $1…" at bounding box center [438, 191] width 102 height 15
click at [504, 77] on div "Products Bookmarks Glossy UV Coated Bookmarks" at bounding box center [265, 187] width 531 height 395
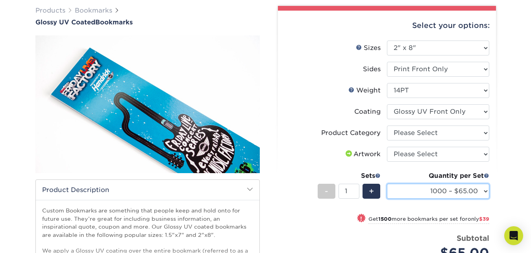
click at [387, 184] on select "100* – $49.00 250* – $50.00 500 – $55.00 1000 – $65.00 2500 – $104.00 5000 – $1…" at bounding box center [438, 191] width 102 height 15
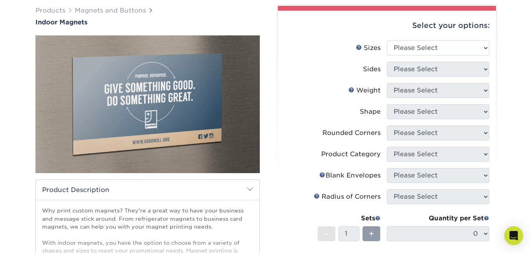
scroll to position [80, 0]
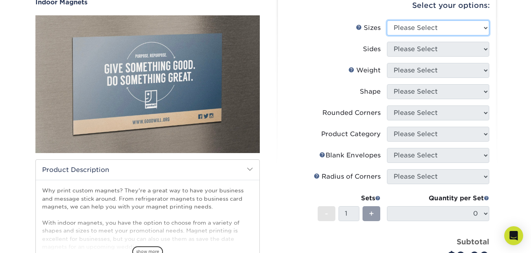
click at [387, 20] on select "Please Select 2" x 3.5" 2.5" x 3.5" 3" x 4" 3.5" x 8.5" 4" x 6" 4" x 7" 4" x 8"…" at bounding box center [438, 27] width 102 height 15
select select "2.00x3.50"
click option "2" x 3.5"" at bounding box center [0, 0] width 0 height 0
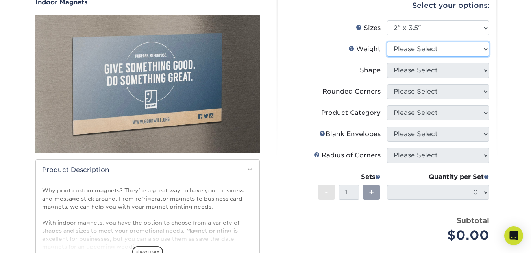
click at [387, 42] on select "Please Select MAGNET" at bounding box center [438, 49] width 102 height 15
select select "MAGNET"
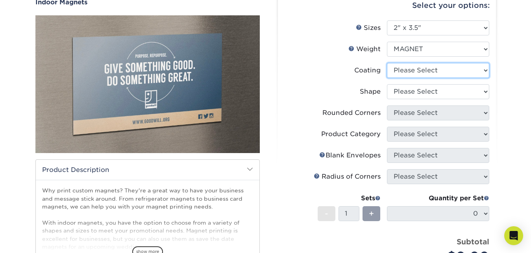
click at [387, 63] on select at bounding box center [438, 70] width 102 height 15
select select "3e7618de-abca-4bda-9f97-8b9129e913d8"
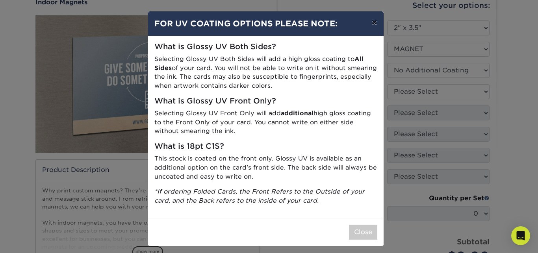
click at [371, 20] on button "×" at bounding box center [374, 22] width 18 height 22
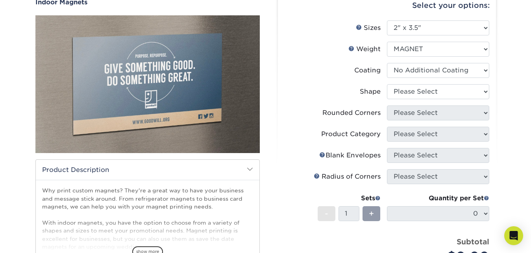
click at [371, 20] on div "Select your options:" at bounding box center [387, 6] width 206 height 30
click at [387, 84] on select "Please Select Standard" at bounding box center [438, 91] width 102 height 15
select select "standard"
click at [387, 106] on select "Please Select Yes - Round 4 Corners No" at bounding box center [438, 113] width 102 height 15
select select "0"
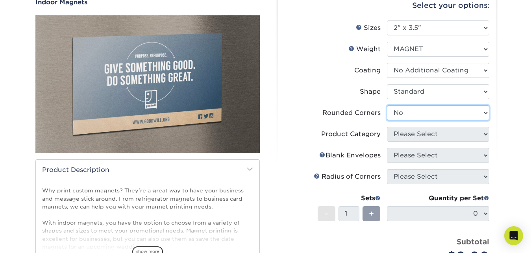
click option "No" at bounding box center [0, 0] width 0 height 0
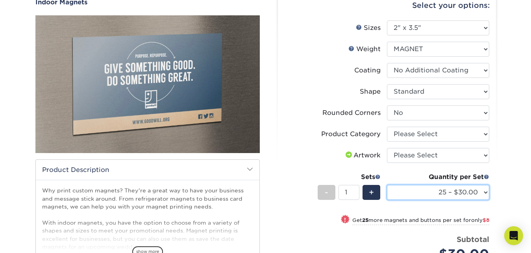
click at [387, 185] on select "25 – $30.00 50 – $38.00 75 – $44.00 100 – $51.00 150 – $65.00 200 – $75.00" at bounding box center [438, 192] width 102 height 15
select select "200 – $75.00"
click option "200 – $75.00" at bounding box center [0, 0] width 0 height 0
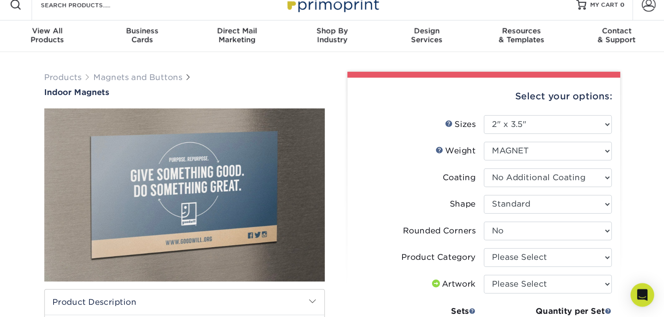
scroll to position [0, 0]
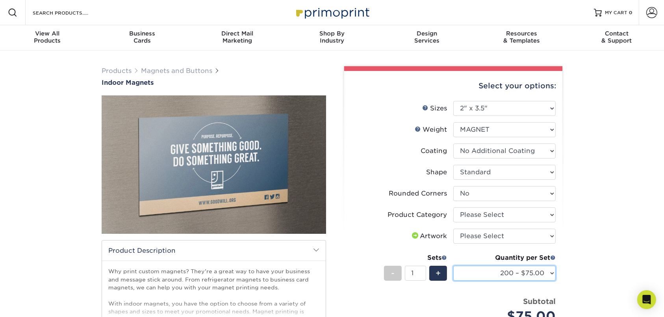
click at [453, 253] on select "25 – $30.00 50 – $38.00 75 – $44.00 100 – $51.00 150 – $65.00 200 – $75.00" at bounding box center [504, 272] width 102 height 15
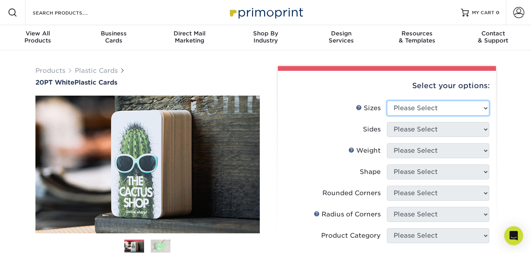
click at [387, 101] on select "Please Select 2" x 3.5" 2" x 8" 2.12" x 3.375" 2.5" x 2.5" 4.25" x 6"" at bounding box center [438, 108] width 102 height 15
select select "2.00x3.50"
click option "2" x 3.5"" at bounding box center [0, 0] width 0 height 0
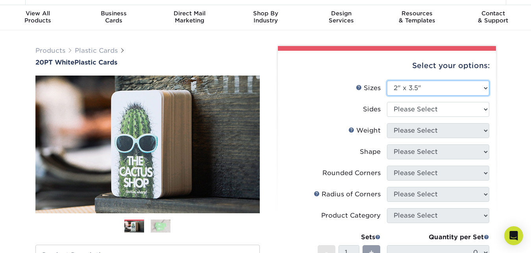
scroll to position [40, 0]
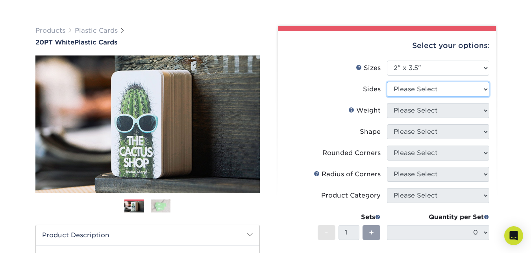
click at [387, 82] on select "Please Select Print Both Sides Print Front Only" at bounding box center [438, 89] width 102 height 15
select select "13abbda7-1d64-4f25-8bb2-c179b224825d"
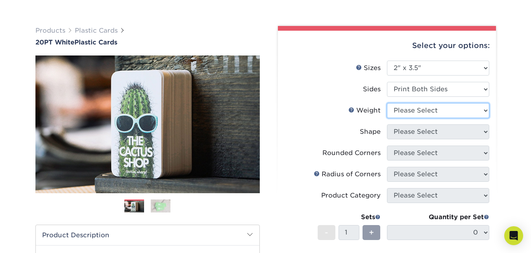
click at [387, 103] on select "Please Select 20PT White Plastic" at bounding box center [438, 110] width 102 height 15
select select "20PT White Plastic"
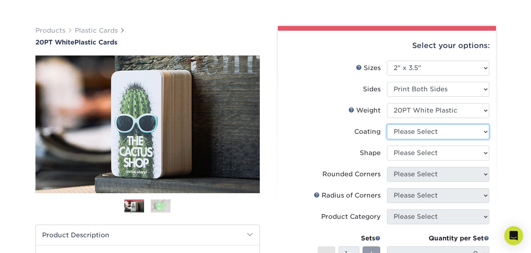
click at [387, 124] on select at bounding box center [438, 131] width 102 height 15
select select "3e7618de-abca-4bda-9f97-8b9129e913d8"
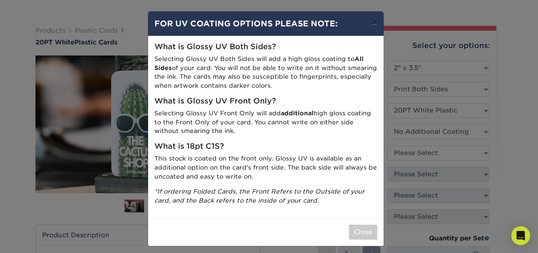
click at [370, 22] on button "×" at bounding box center [374, 22] width 18 height 22
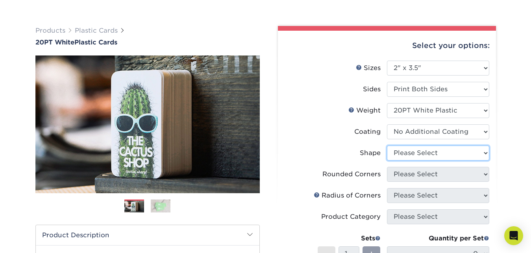
click at [387, 146] on select "Please Select Oval Standard" at bounding box center [438, 153] width 102 height 15
select select "standard"
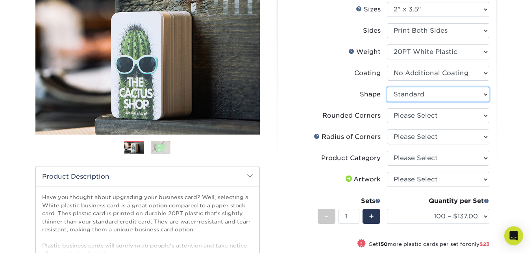
scroll to position [100, 0]
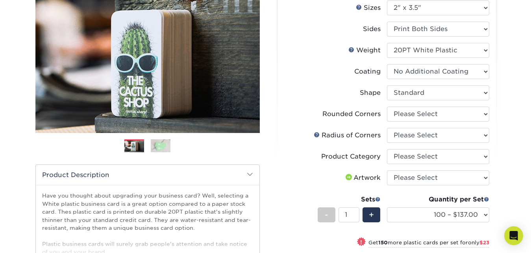
click at [426, 124] on li "Rounded Corners Please Select Yes - Round 4 Corners" at bounding box center [387, 117] width 205 height 21
click at [387, 107] on select "Please Select Yes - Round 4 Corners" at bounding box center [438, 114] width 102 height 15
click at [387, 208] on select "100 – $137.00 250 – $160.00 500 – $195.00 1000 – $226.00 2500 – $540.00 5000 – …" at bounding box center [438, 215] width 102 height 15
click at [508, 181] on div "Products Plastic Cards 20PT White Plastic Cards Previous Next and" at bounding box center [265, 176] width 531 height 453
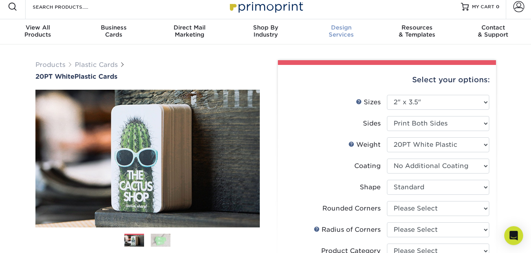
scroll to position [0, 0]
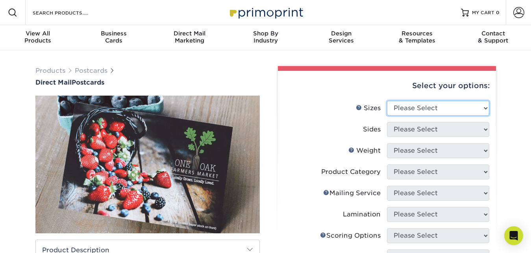
click at [387, 101] on select "Please Select 1.5" x 7" 2" x 4" 2" x 6" 2" x 7" 2" x 8" 2.12" x 5.5" 2.12" x 5.…" at bounding box center [438, 108] width 102 height 15
select select "2.00x4.00"
click option "2" x 4"" at bounding box center [0, 0] width 0 height 0
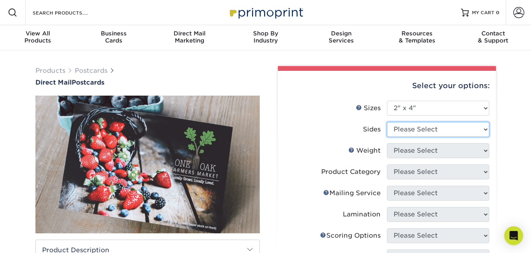
click at [387, 122] on select "Please Select Print Both Sides Print Front Only" at bounding box center [438, 129] width 102 height 15
select select "32d3c223-f82c-492b-b915-ba065a00862f"
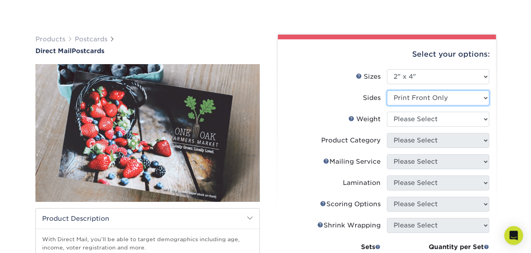
scroll to position [40, 0]
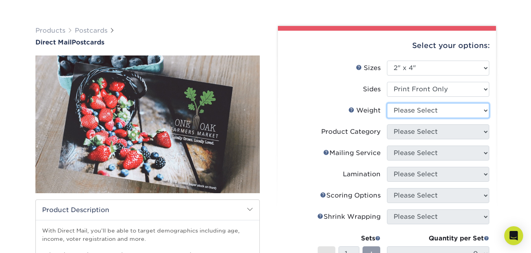
click at [387, 103] on select "Please Select 14PT 16PT" at bounding box center [438, 110] width 102 height 15
select select "14PT"
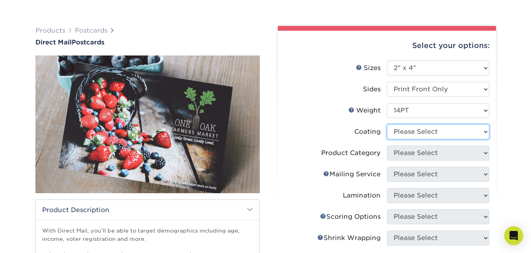
click at [387, 124] on select at bounding box center [438, 131] width 102 height 15
select select "121bb7b5-3b4d-429f-bd8d-bbf80e953313"
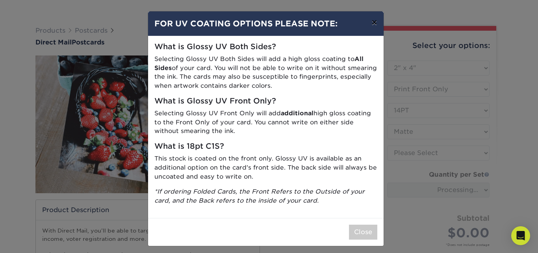
click at [371, 24] on button "×" at bounding box center [374, 22] width 18 height 22
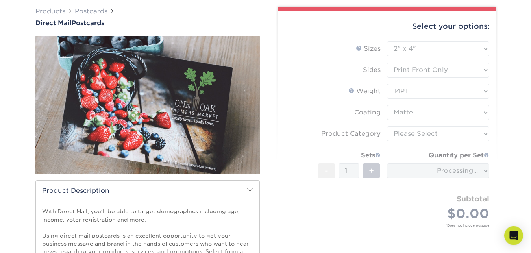
scroll to position [60, 0]
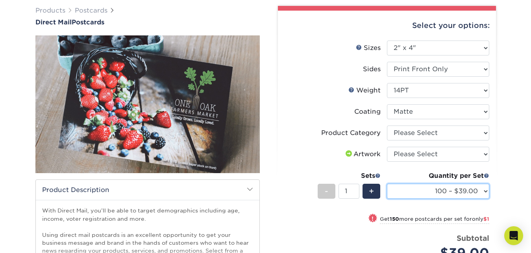
click at [387, 184] on select "100 – $39.00 250 – $40.00 500 – $44.00 1000 – $52.00 2500 – $84.00 5000 – $126.…" at bounding box center [438, 191] width 102 height 15
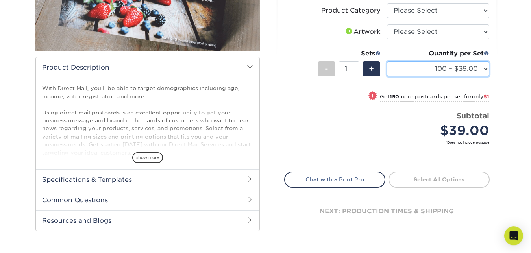
scroll to position [180, 0]
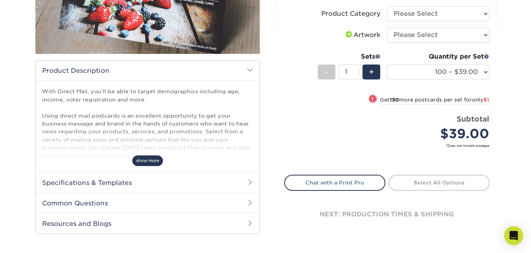
click at [143, 161] on span "show more" at bounding box center [147, 161] width 31 height 11
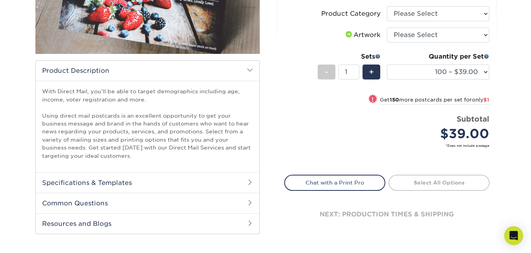
scroll to position [11, 0]
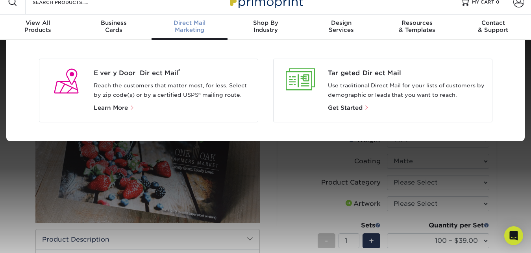
click at [181, 37] on link "Direct Mail Marketing" at bounding box center [190, 27] width 76 height 25
click at [167, 74] on span "Every Door Direct Mail ®" at bounding box center [173, 73] width 158 height 9
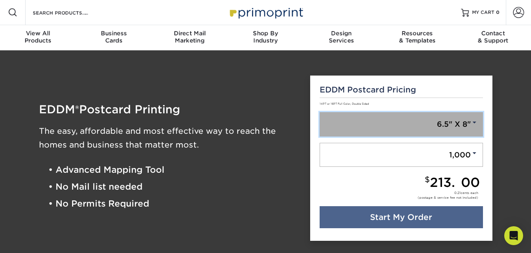
click at [465, 125] on link "6.5" X 8"" at bounding box center [401, 124] width 163 height 24
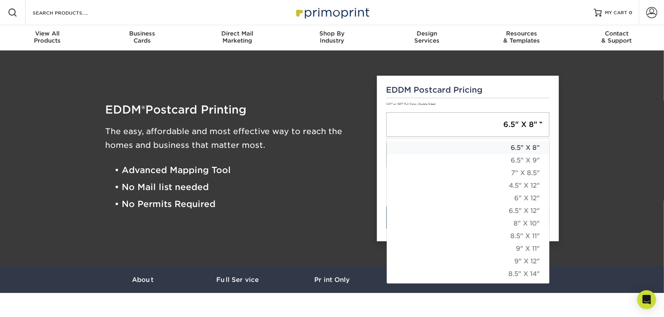
click at [502, 149] on link "6.5" X 8"" at bounding box center [468, 147] width 163 height 13
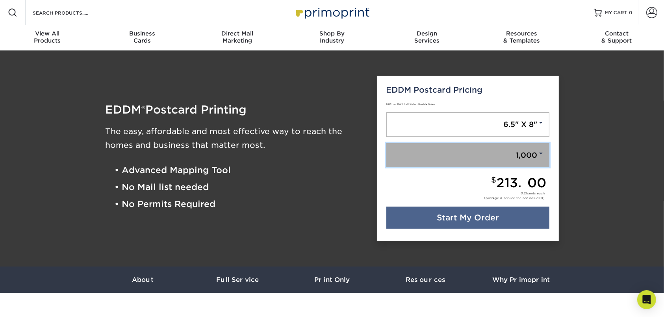
click at [482, 156] on link "1,000" at bounding box center [467, 155] width 163 height 24
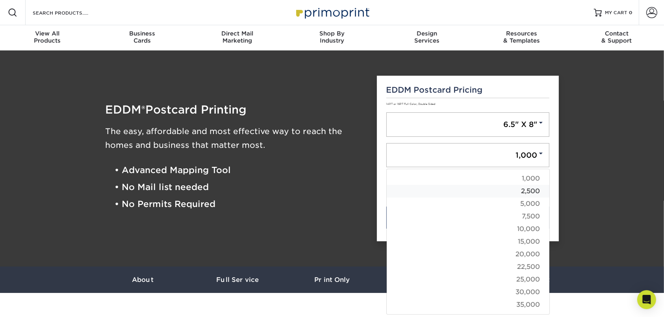
click at [482, 189] on link "2,500" at bounding box center [468, 191] width 163 height 13
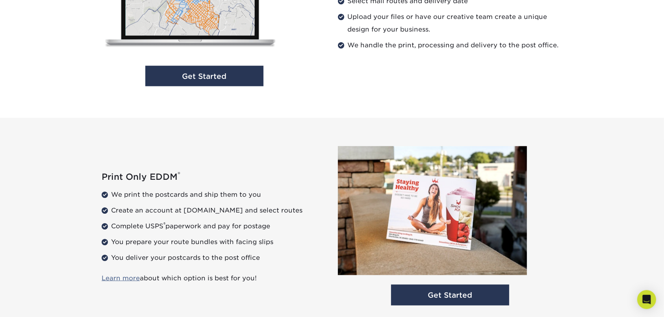
scroll to position [730, 0]
